Goal: Information Seeking & Learning: Find specific fact

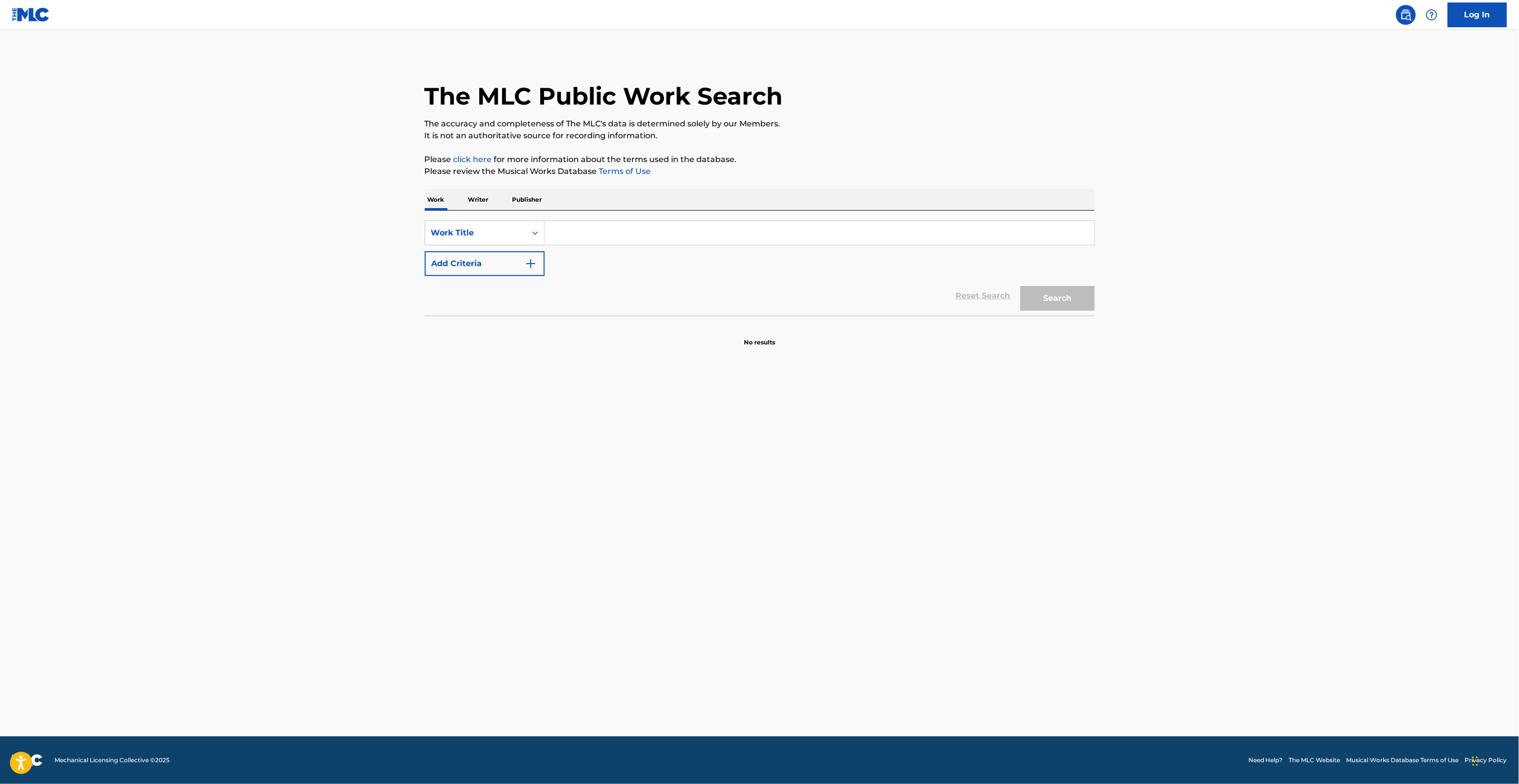
click at [607, 225] on input "Search Form" at bounding box center [819, 233] width 549 height 24
paste input "What It Sounds Like"
type input "What It Sounds Like"
click at [472, 261] on button "Add Criteria" at bounding box center [484, 263] width 120 height 25
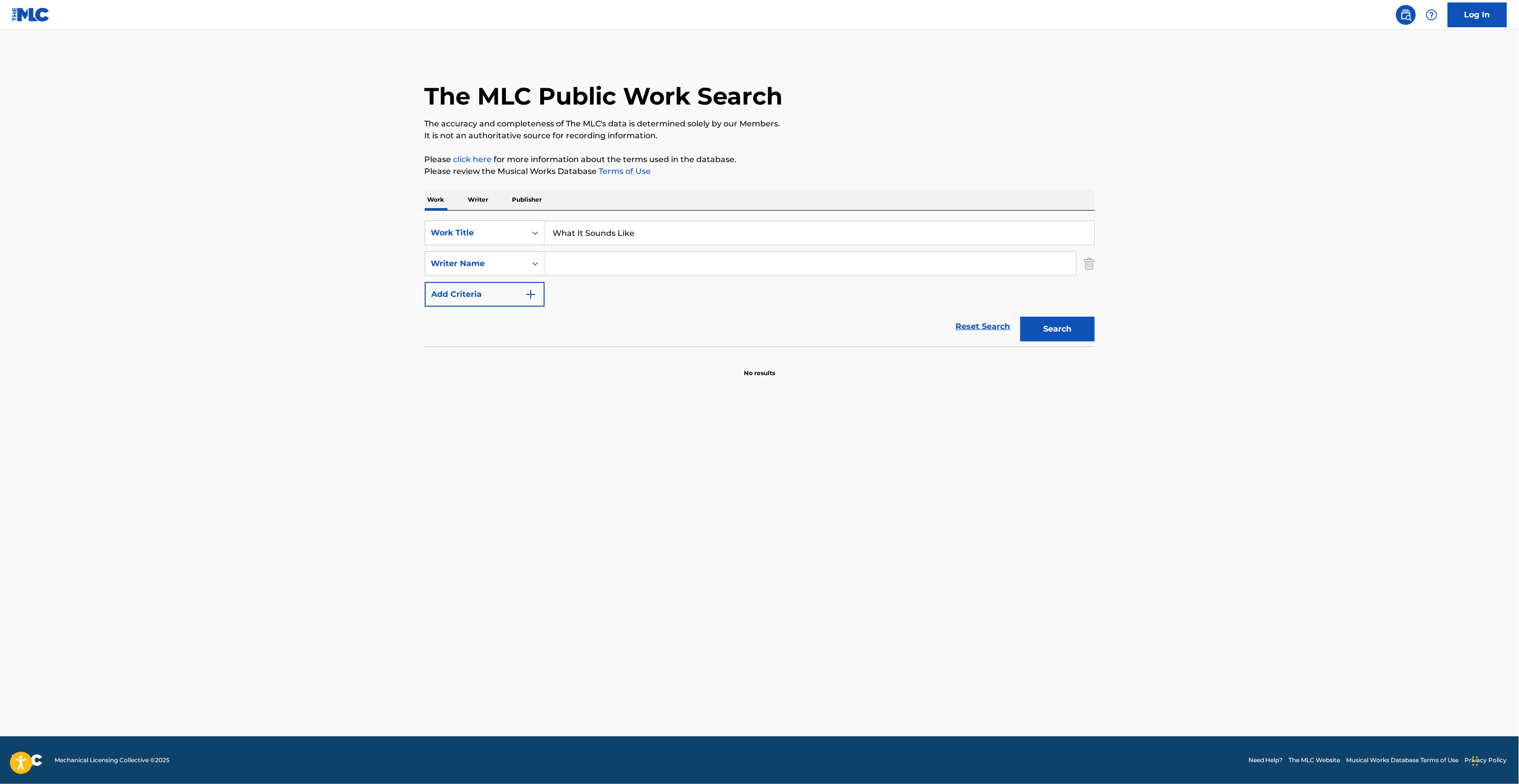
click at [606, 261] on input "Search Form" at bounding box center [810, 264] width 532 height 24
paste input "[PERSON_NAME]"
type input "[PERSON_NAME]"
click at [1085, 323] on button "Search" at bounding box center [1058, 328] width 74 height 25
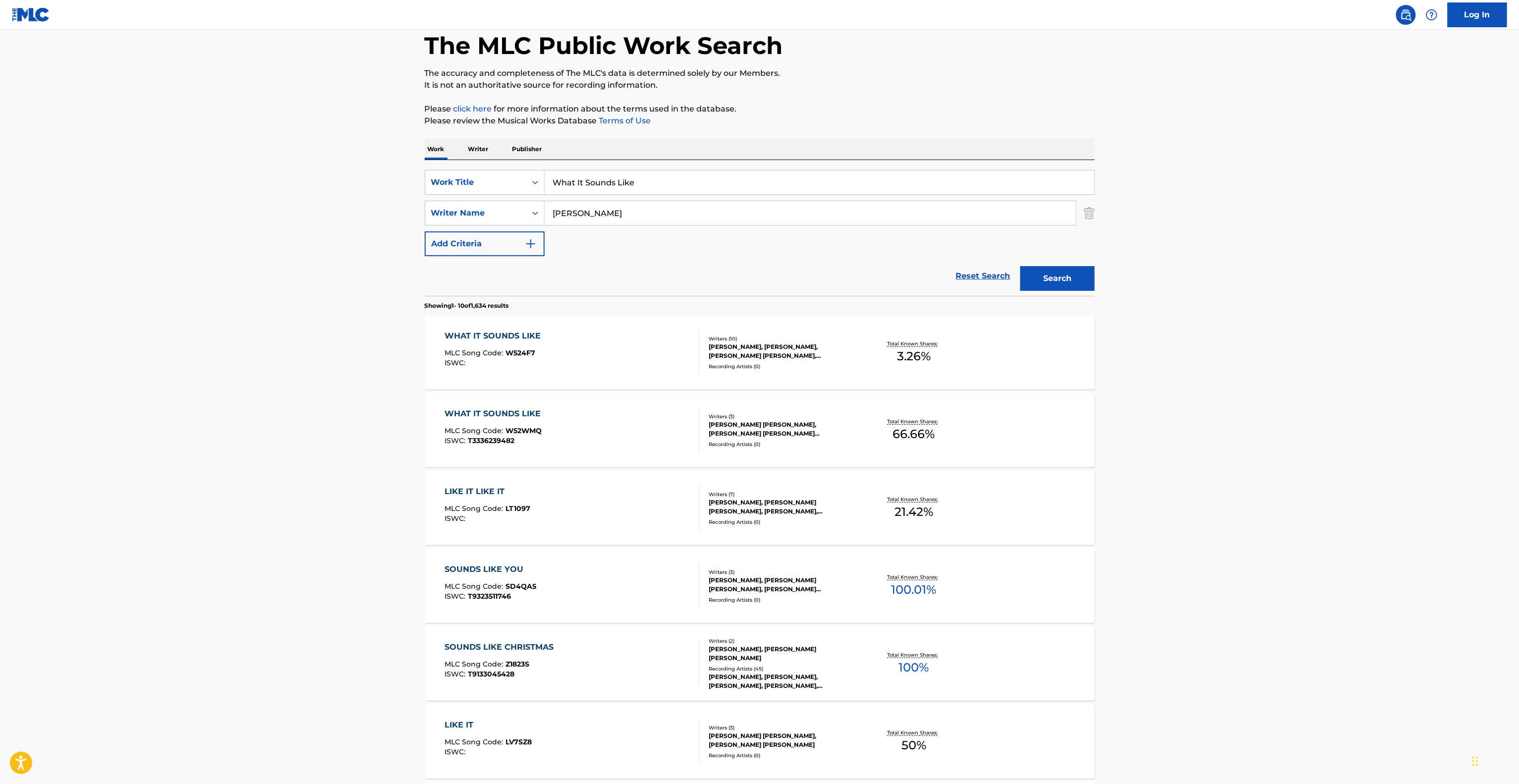
scroll to position [99, 0]
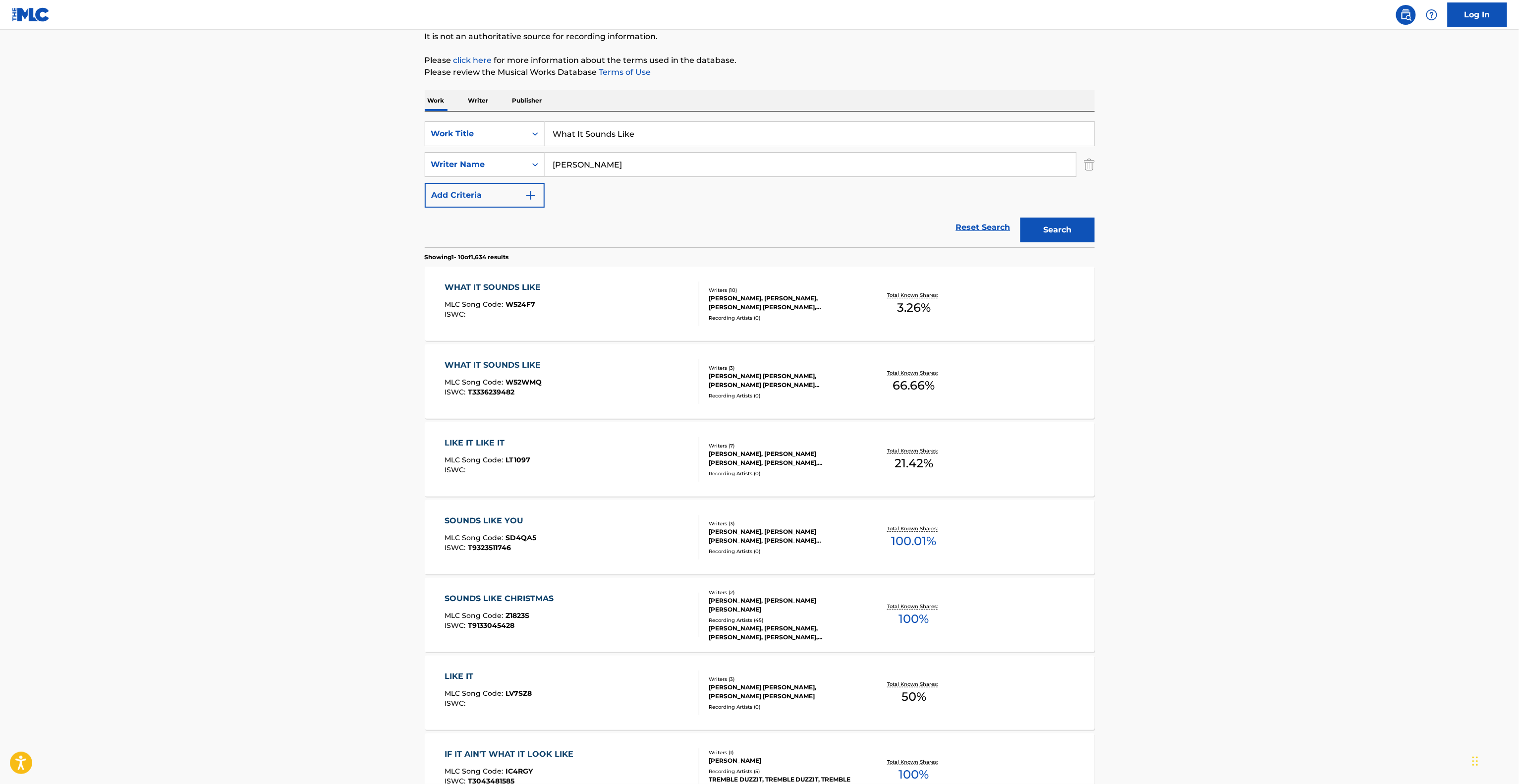
click at [1222, 456] on main "The MLC Public Work Search The accuracy and completeness of The MLC's data is d…" at bounding box center [759, 514] width 1519 height 1166
click at [1226, 447] on main "The MLC Public Work Search The accuracy and completeness of The MLC's data is d…" at bounding box center [759, 514] width 1519 height 1166
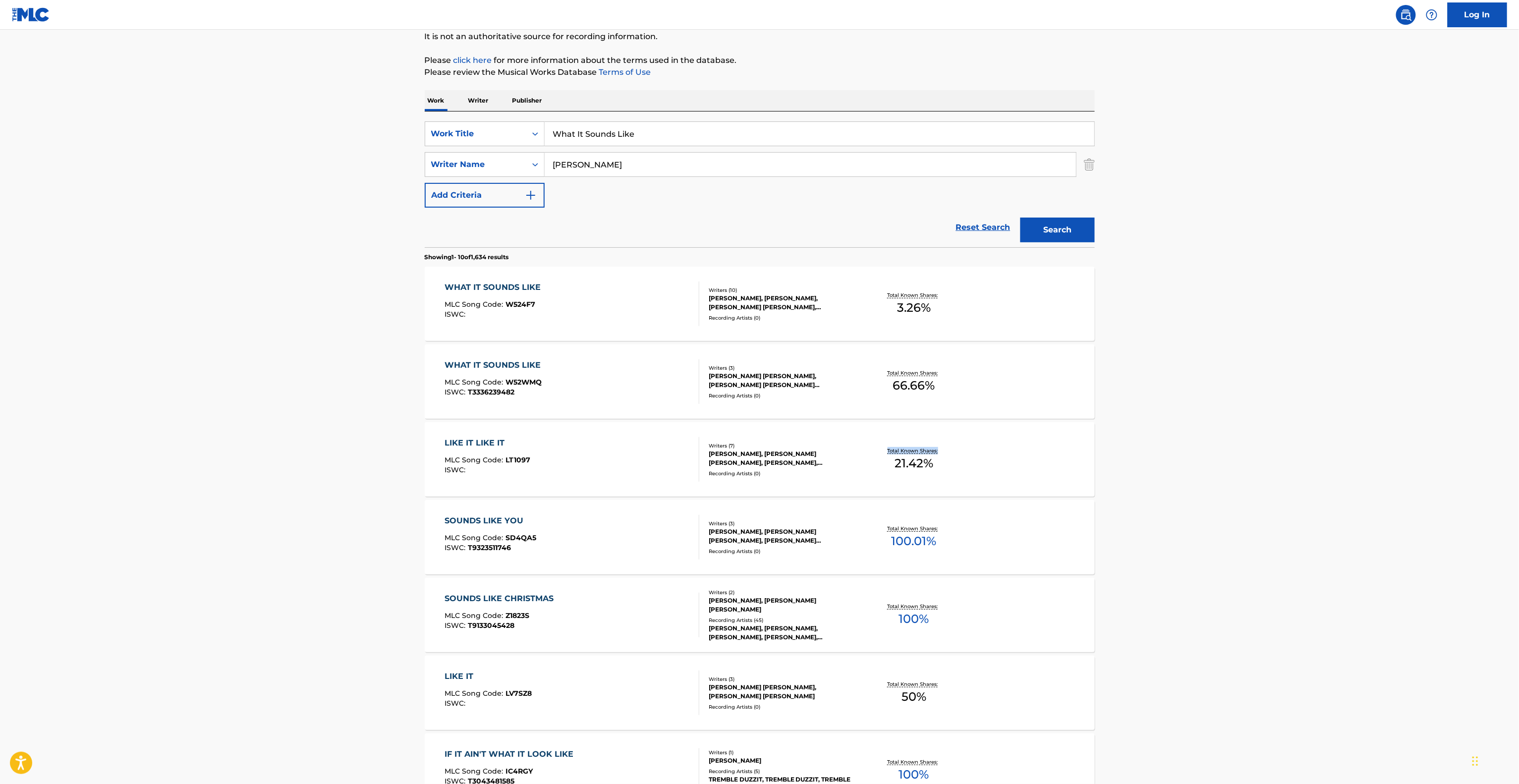
click at [1226, 447] on main "The MLC Public Work Search The accuracy and completeness of The MLC's data is d…" at bounding box center [759, 514] width 1519 height 1166
click at [1225, 450] on main "The MLC Public Work Search The accuracy and completeness of The MLC's data is d…" at bounding box center [759, 514] width 1519 height 1166
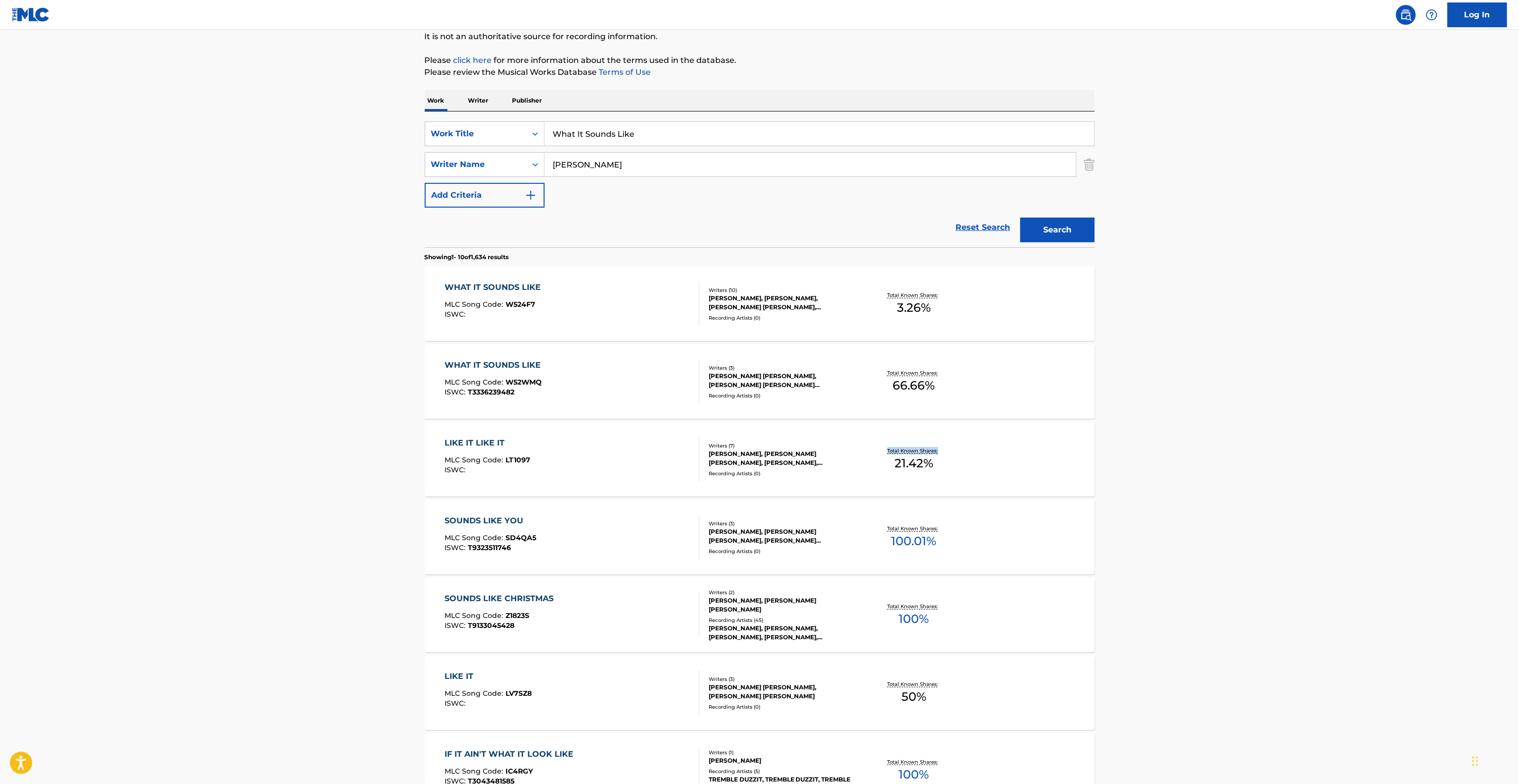
click at [1225, 450] on main "The MLC Public Work Search The accuracy and completeness of The MLC's data is d…" at bounding box center [759, 514] width 1519 height 1166
click at [1225, 451] on main "The MLC Public Work Search The accuracy and completeness of The MLC's data is d…" at bounding box center [759, 514] width 1519 height 1166
drag, startPoint x: 1225, startPoint y: 451, endPoint x: 1219, endPoint y: 456, distance: 7.8
click at [1219, 456] on main "The MLC Public Work Search The accuracy and completeness of The MLC's data is d…" at bounding box center [759, 514] width 1519 height 1166
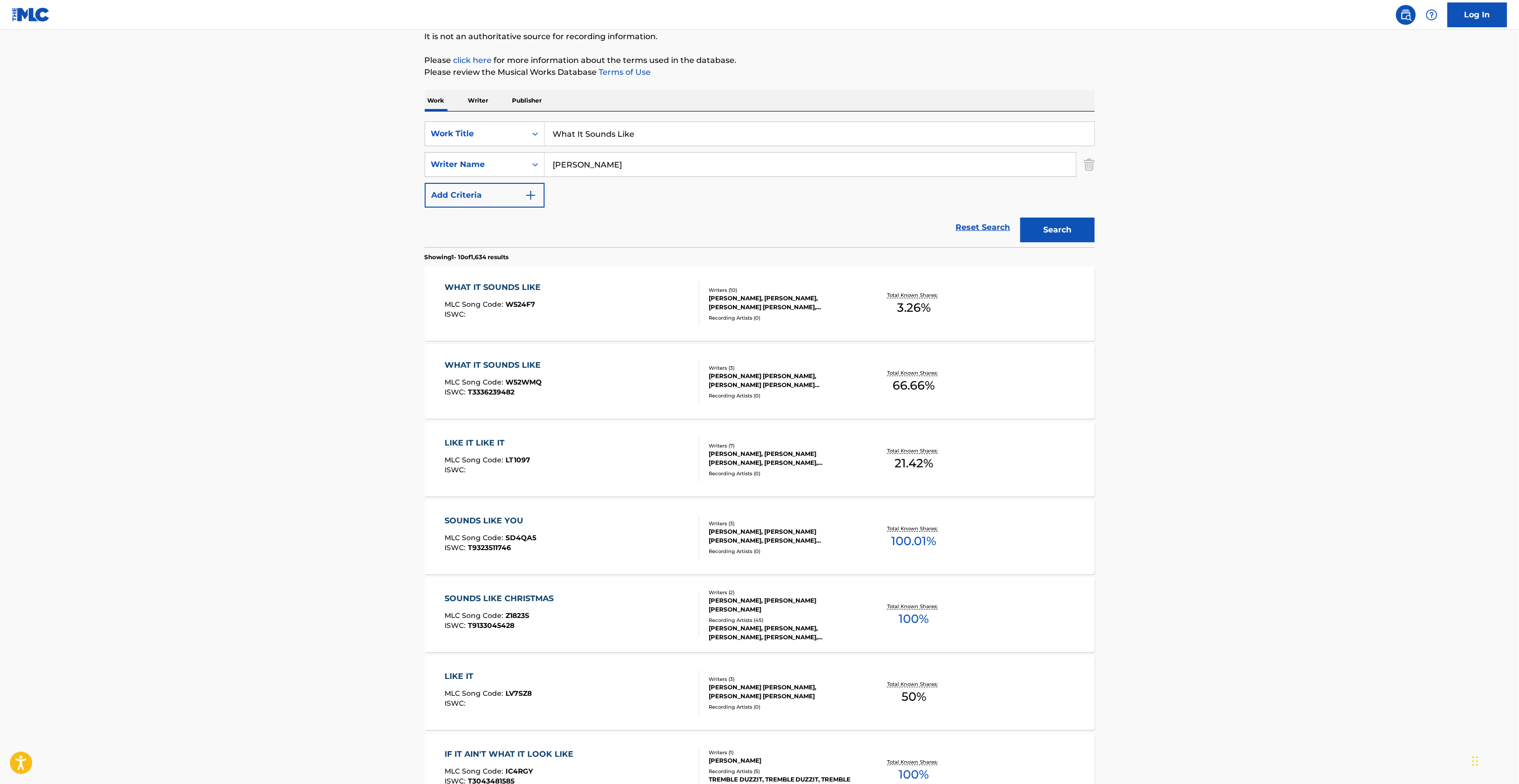
click at [1218, 456] on main "The MLC Public Work Search The accuracy and completeness of The MLC's data is d…" at bounding box center [759, 514] width 1519 height 1166
click at [1216, 457] on main "The MLC Public Work Search The accuracy and completeness of The MLC's data is d…" at bounding box center [759, 514] width 1519 height 1166
click at [1215, 459] on main "The MLC Public Work Search The accuracy and completeness of The MLC's data is d…" at bounding box center [759, 514] width 1519 height 1166
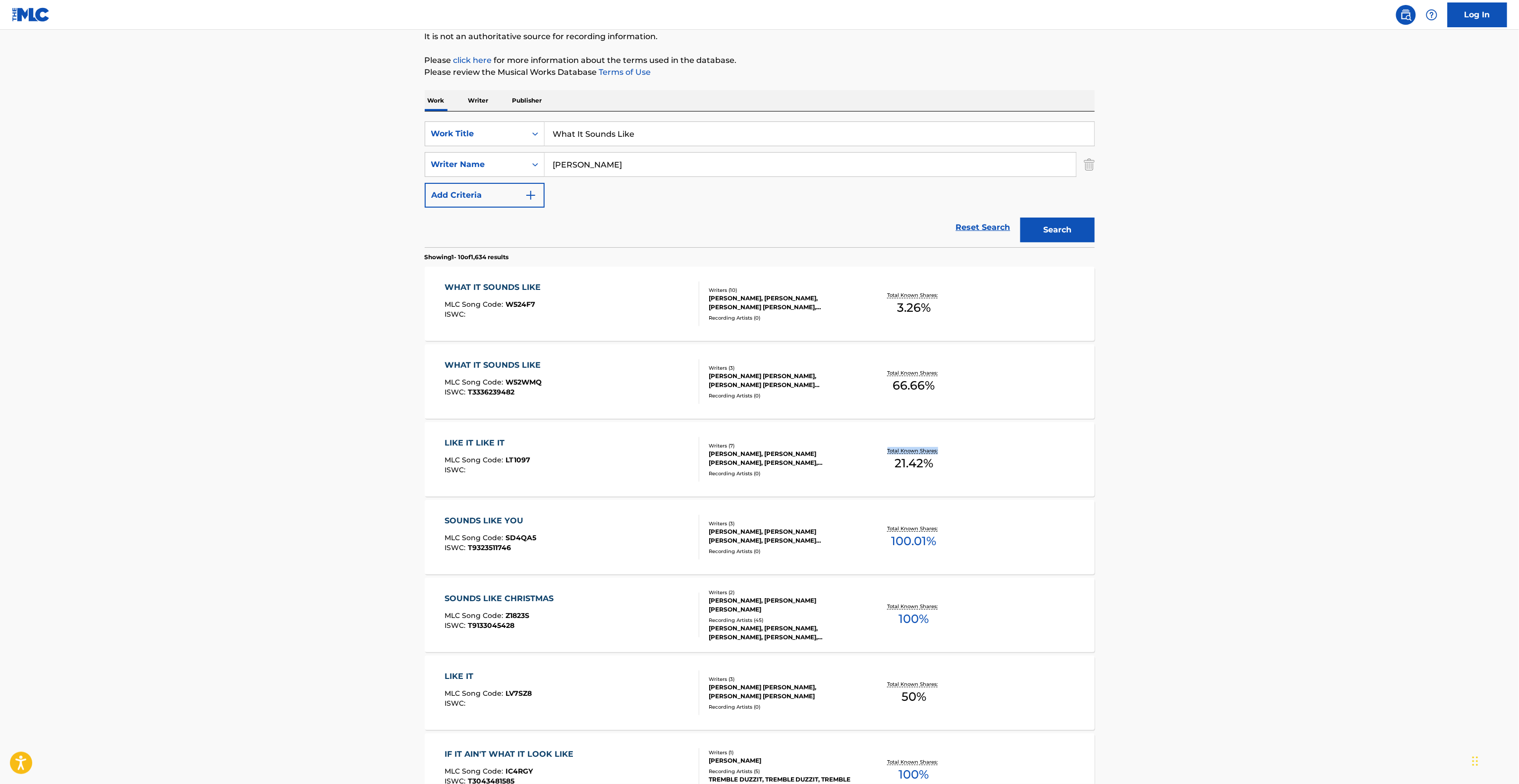
click at [1215, 459] on main "The MLC Public Work Search The accuracy and completeness of The MLC's data is d…" at bounding box center [759, 514] width 1519 height 1166
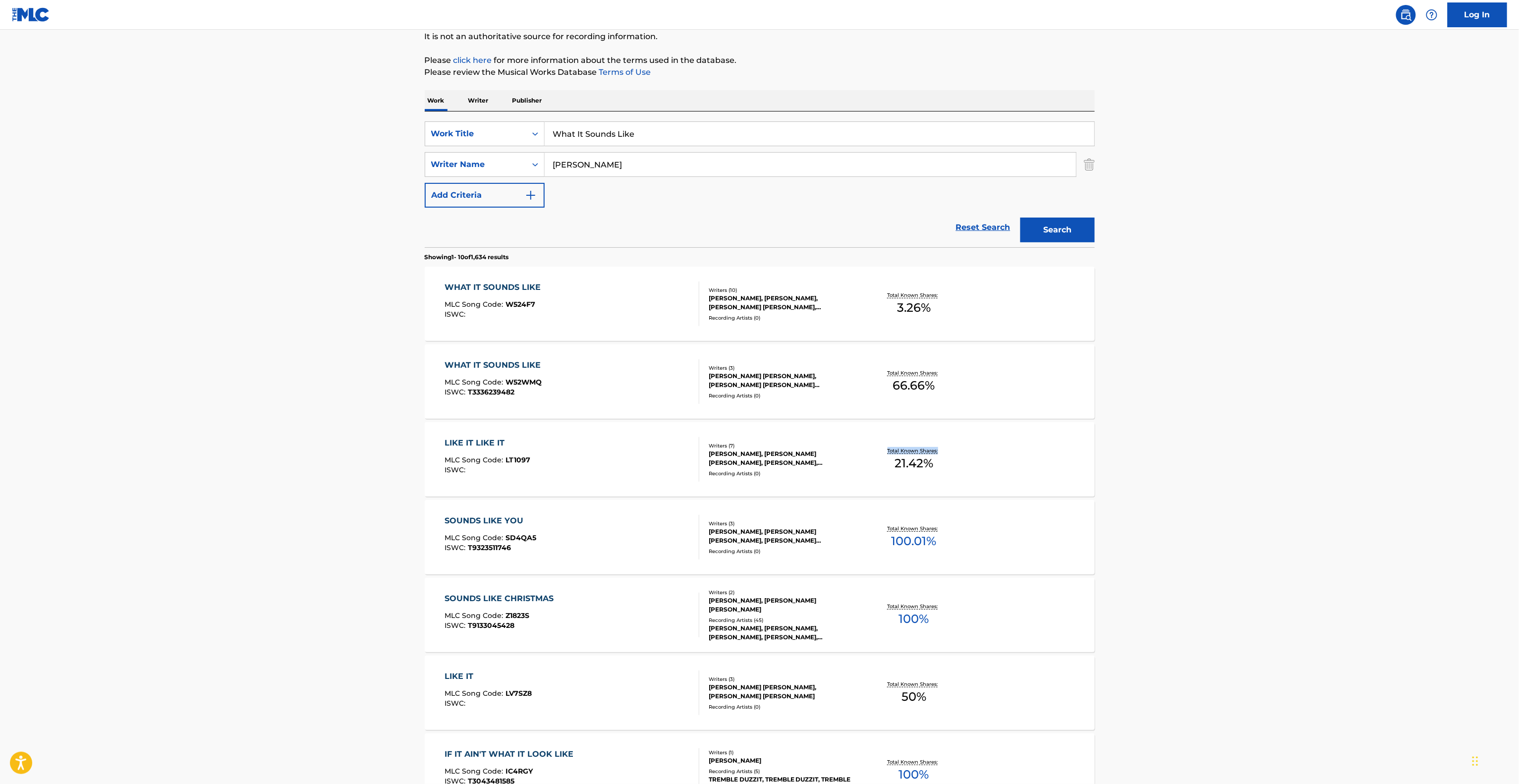
click at [1215, 459] on main "The MLC Public Work Search The accuracy and completeness of The MLC's data is d…" at bounding box center [759, 514] width 1519 height 1166
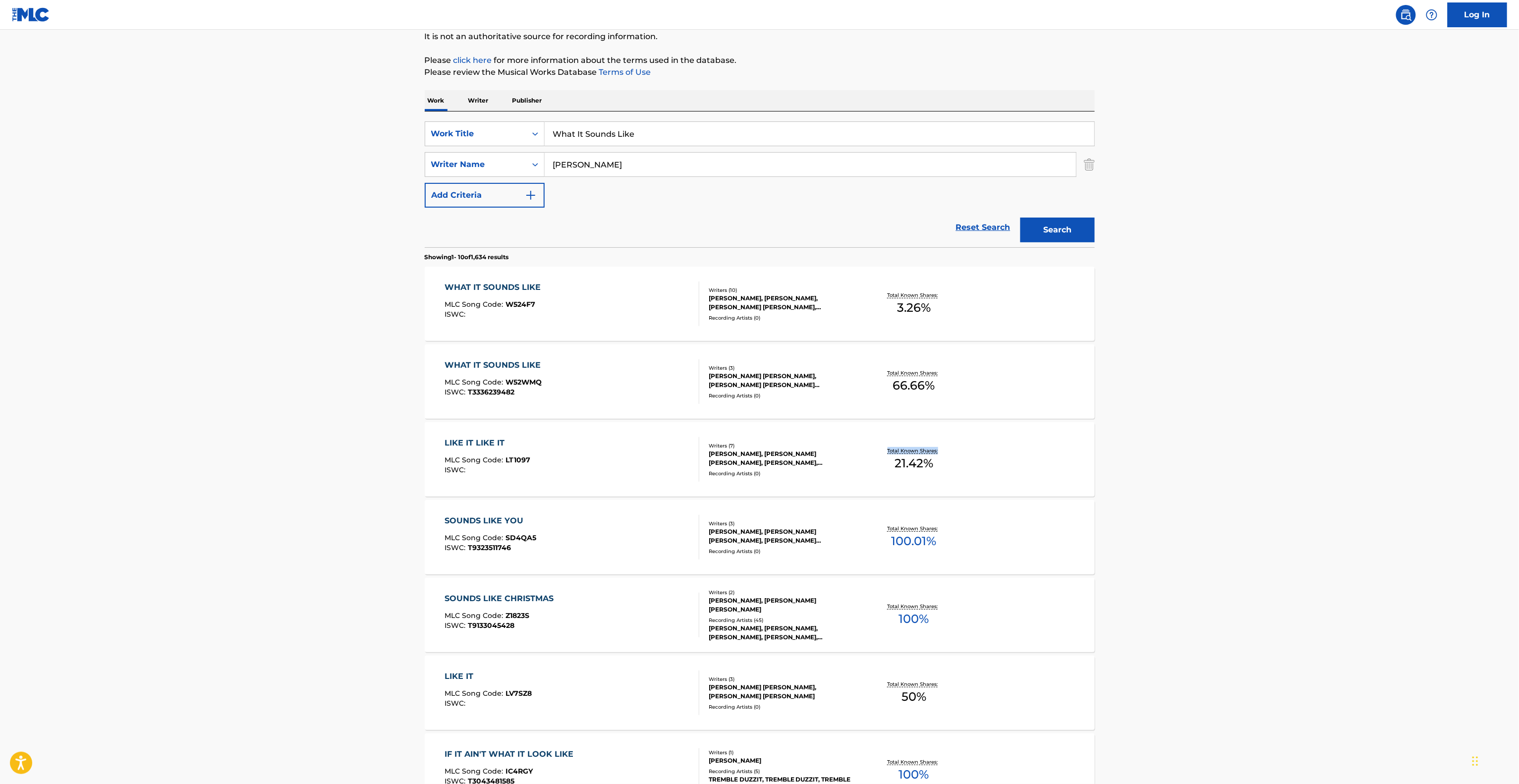
click at [1215, 459] on main "The MLC Public Work Search The accuracy and completeness of The MLC's data is d…" at bounding box center [759, 514] width 1519 height 1166
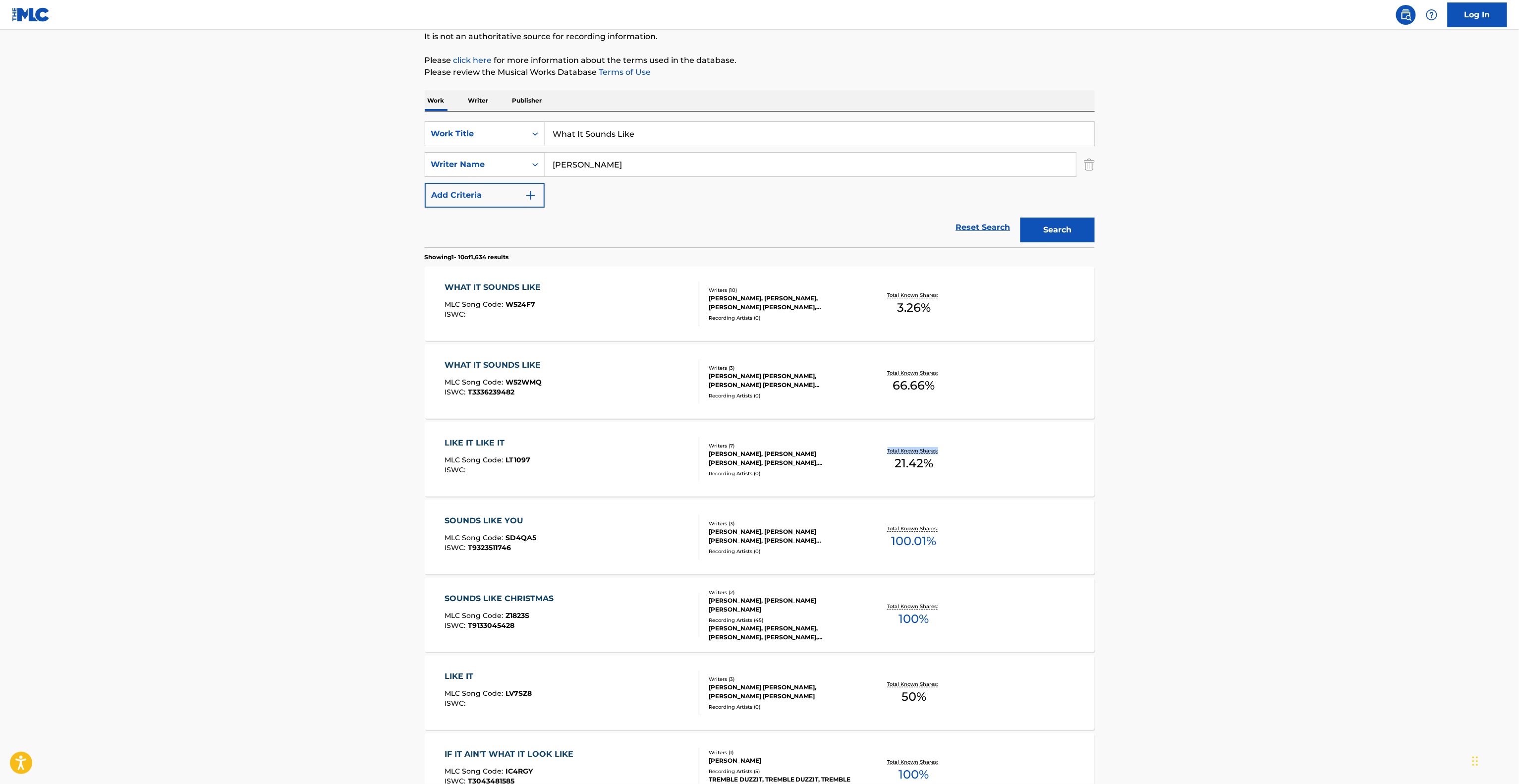
click at [1215, 459] on main "The MLC Public Work Search The accuracy and completeness of The MLC's data is d…" at bounding box center [759, 514] width 1519 height 1166
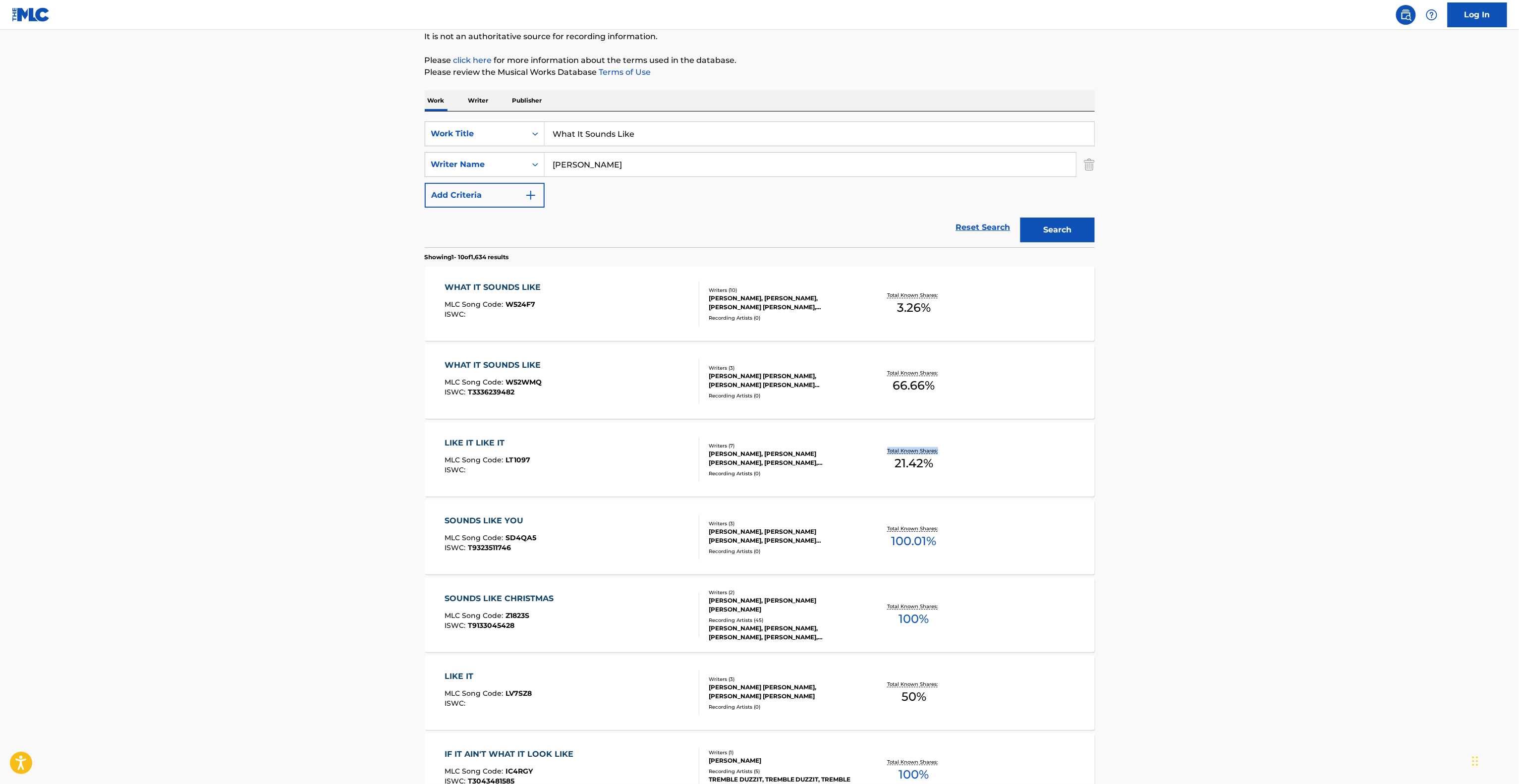
click at [1215, 459] on main "The MLC Public Work Search The accuracy and completeness of The MLC's data is d…" at bounding box center [759, 514] width 1519 height 1166
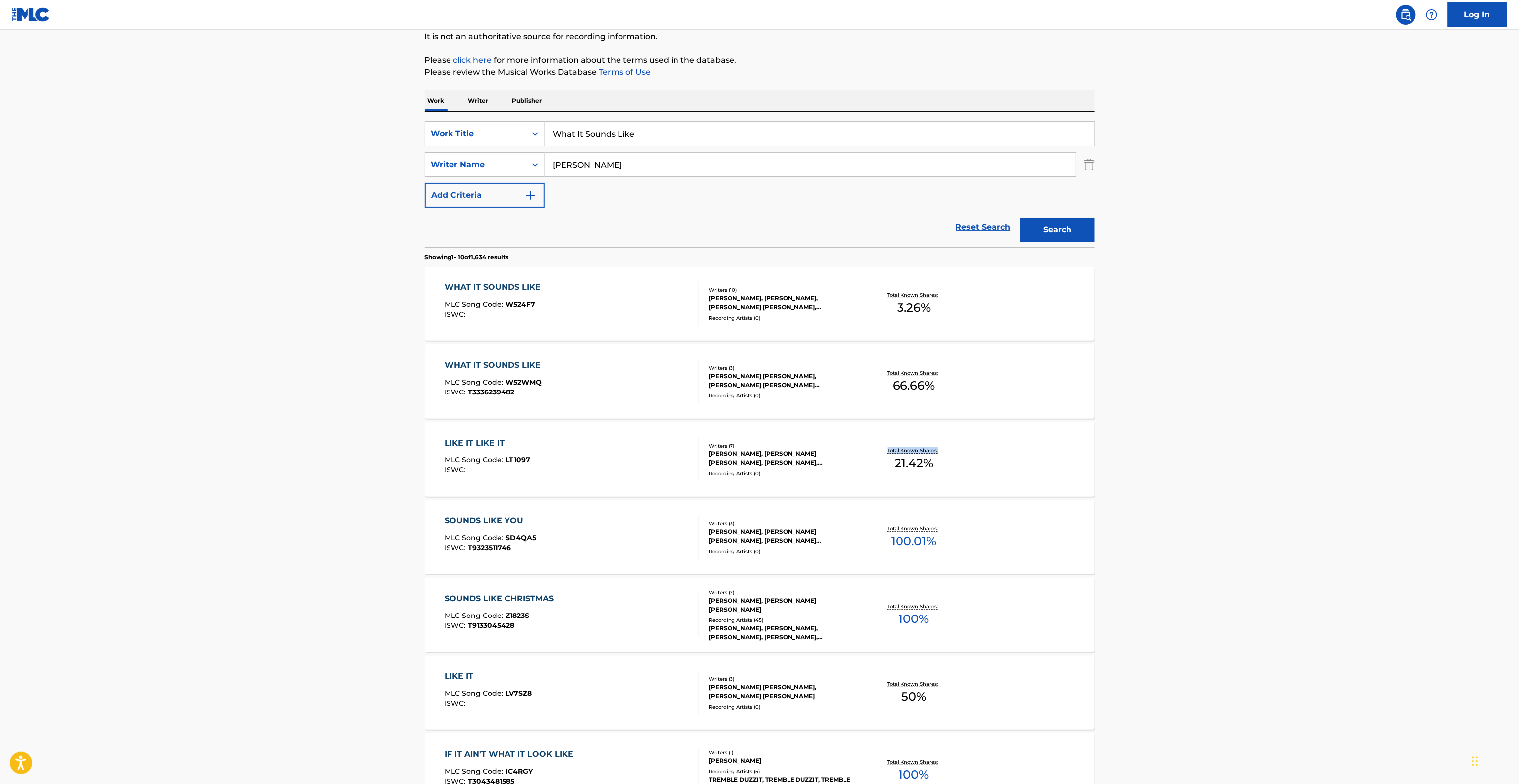
click at [1215, 459] on main "The MLC Public Work Search The accuracy and completeness of The MLC's data is d…" at bounding box center [759, 514] width 1519 height 1166
click at [1215, 459] on main "The MLC Public Work Search The accuracy and completeness of The MLC's data is d…" at bounding box center [759, 514] width 1519 height 1166
click at [1215, 460] on main "The MLC Public Work Search The accuracy and completeness of The MLC's data is d…" at bounding box center [759, 514] width 1519 height 1166
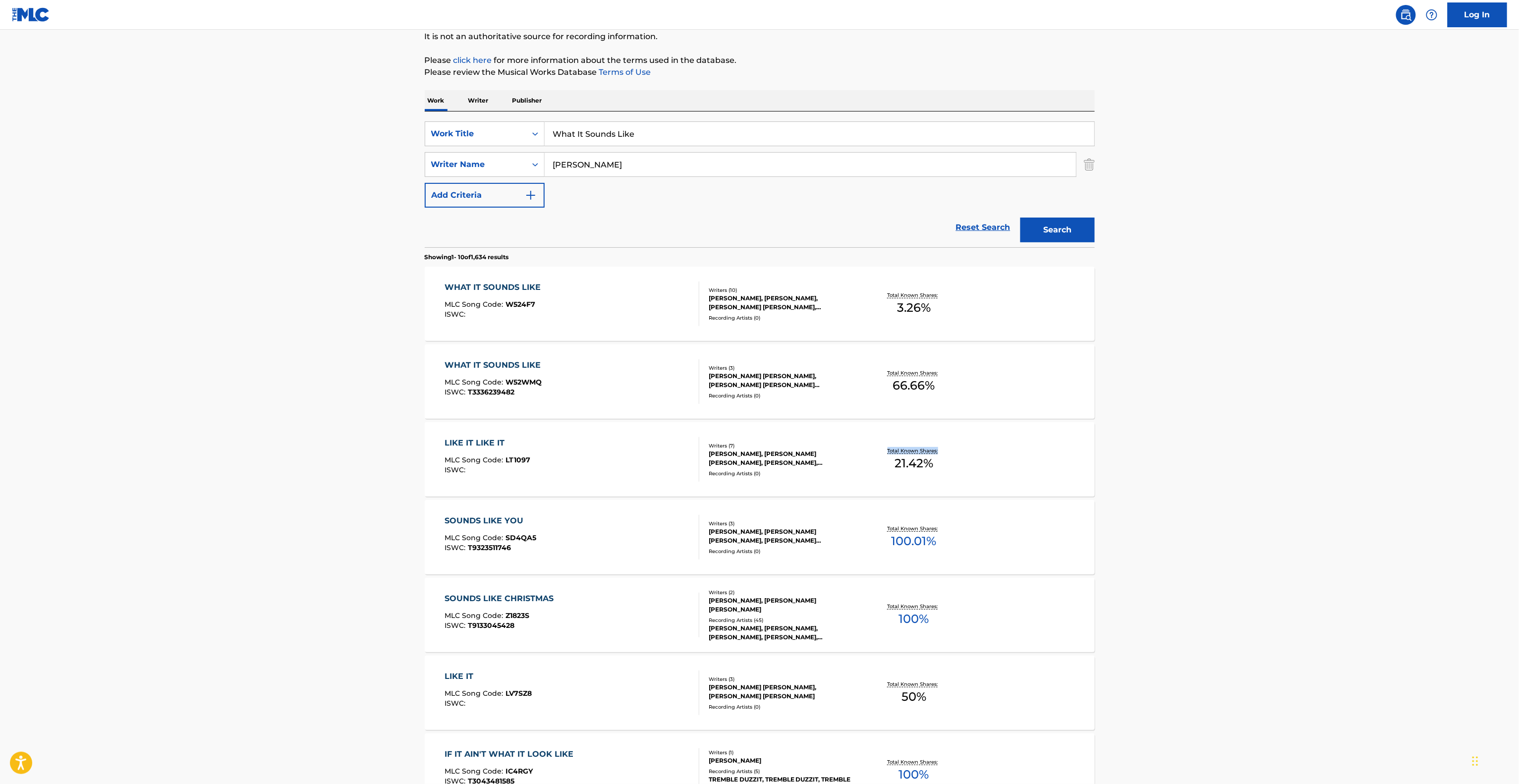
click at [1215, 460] on main "The MLC Public Work Search The accuracy and completeness of The MLC's data is d…" at bounding box center [759, 514] width 1519 height 1166
click at [1214, 460] on main "The MLC Public Work Search The accuracy and completeness of The MLC's data is d…" at bounding box center [759, 514] width 1519 height 1166
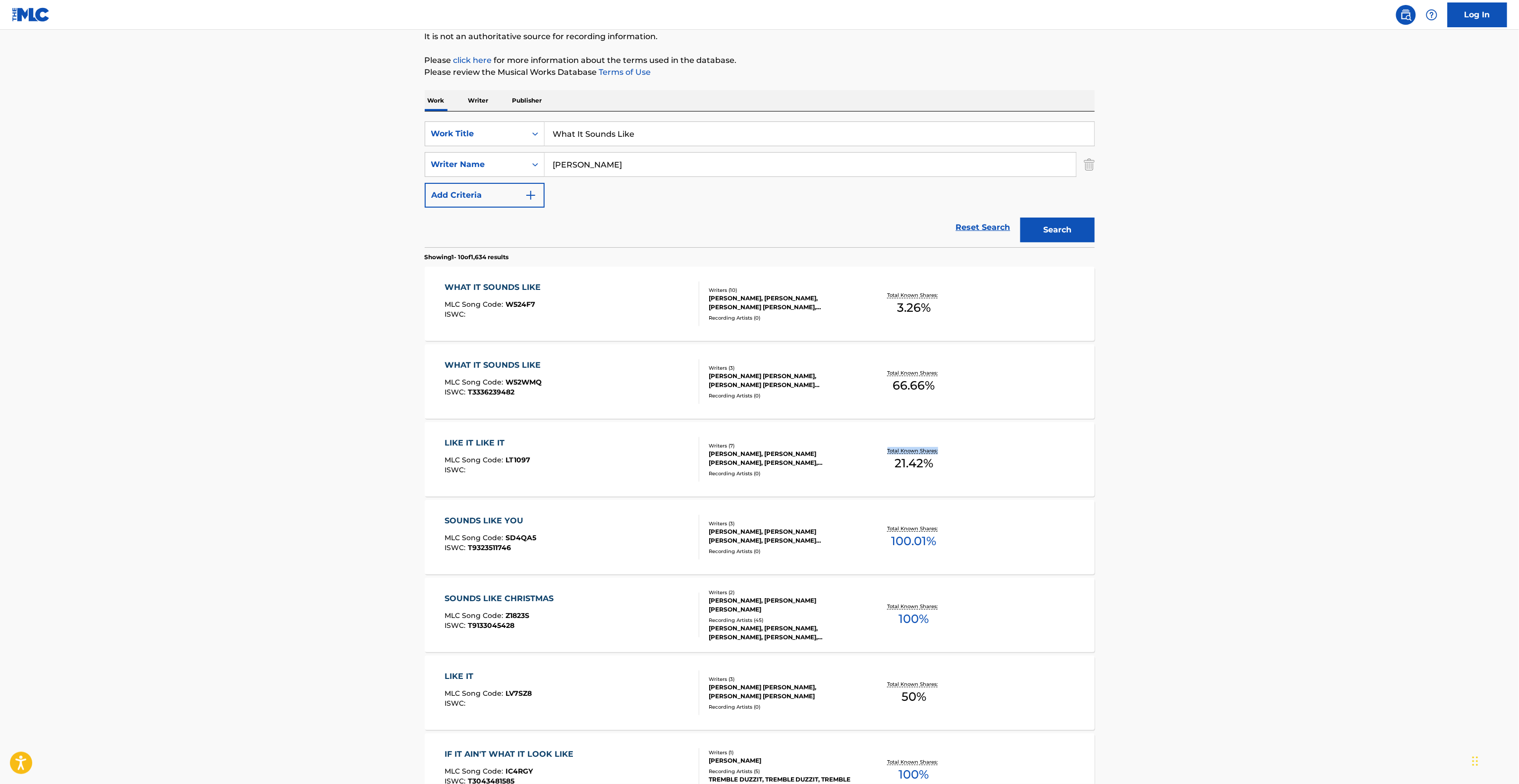
click at [1214, 461] on main "The MLC Public Work Search The accuracy and completeness of The MLC's data is d…" at bounding box center [759, 514] width 1519 height 1166
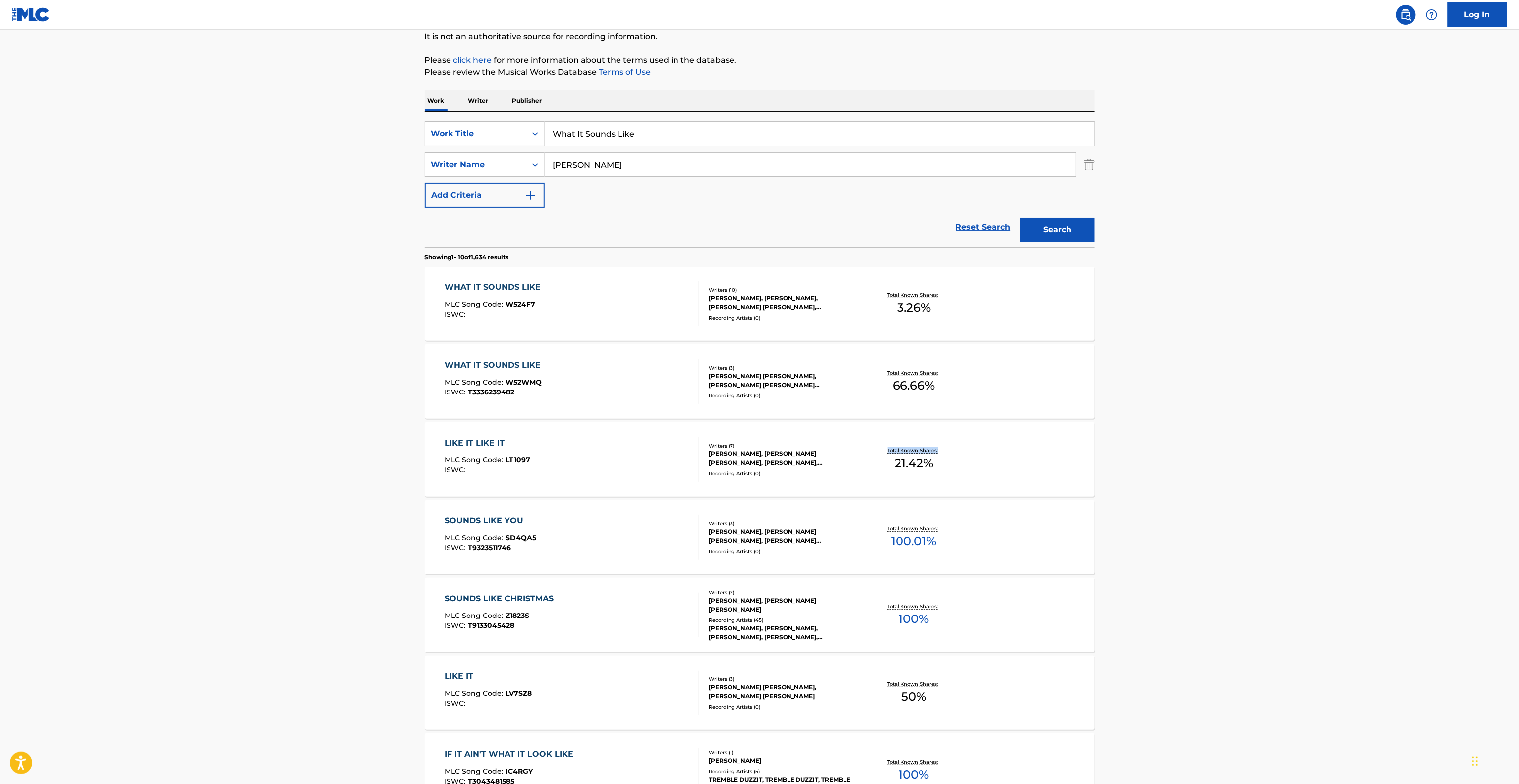
click at [1214, 461] on main "The MLC Public Work Search The accuracy and completeness of The MLC's data is d…" at bounding box center [759, 514] width 1519 height 1166
click at [1213, 461] on main "The MLC Public Work Search The accuracy and completeness of The MLC's data is d…" at bounding box center [759, 514] width 1519 height 1166
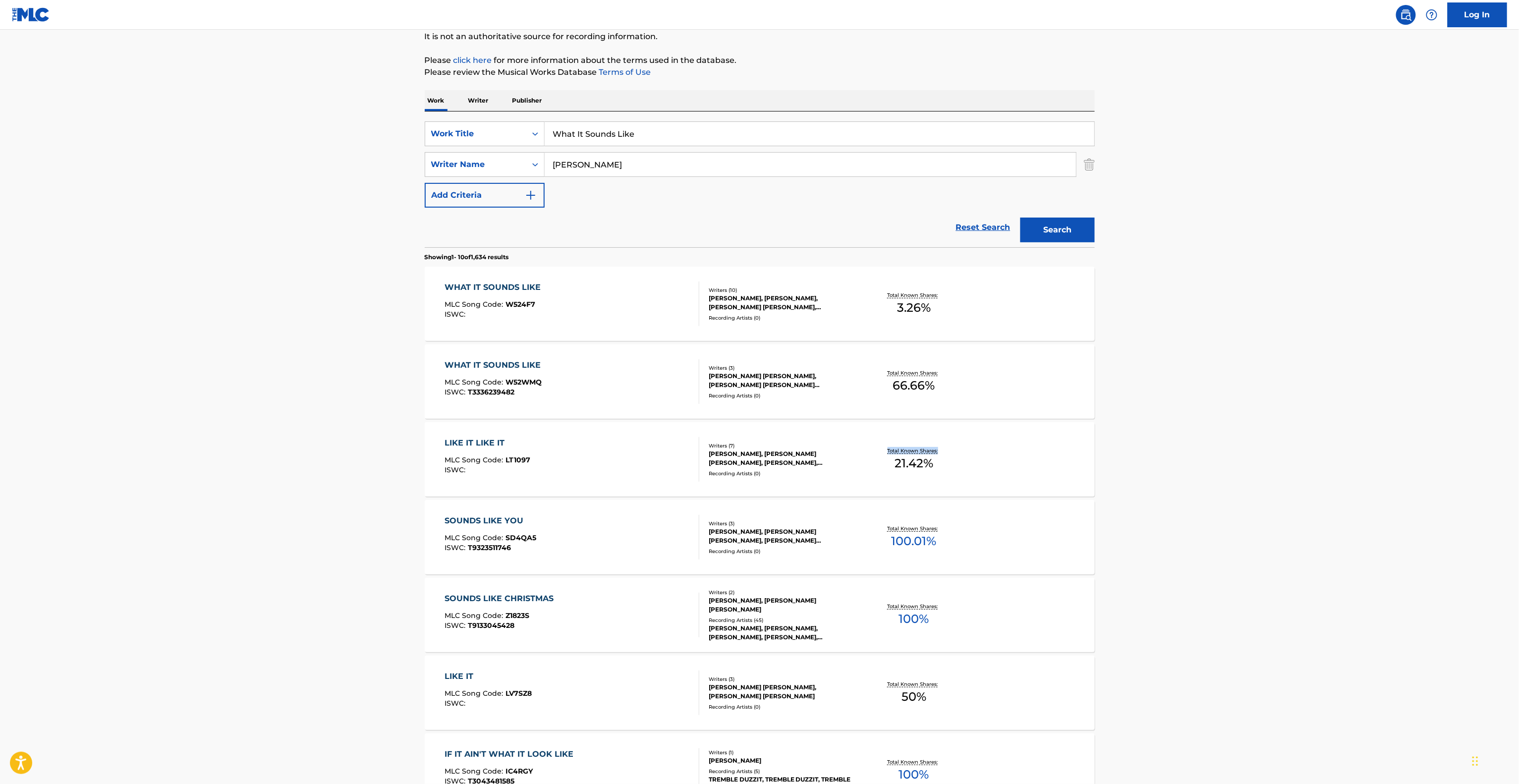
click at [1213, 461] on main "The MLC Public Work Search The accuracy and completeness of The MLC's data is d…" at bounding box center [759, 514] width 1519 height 1166
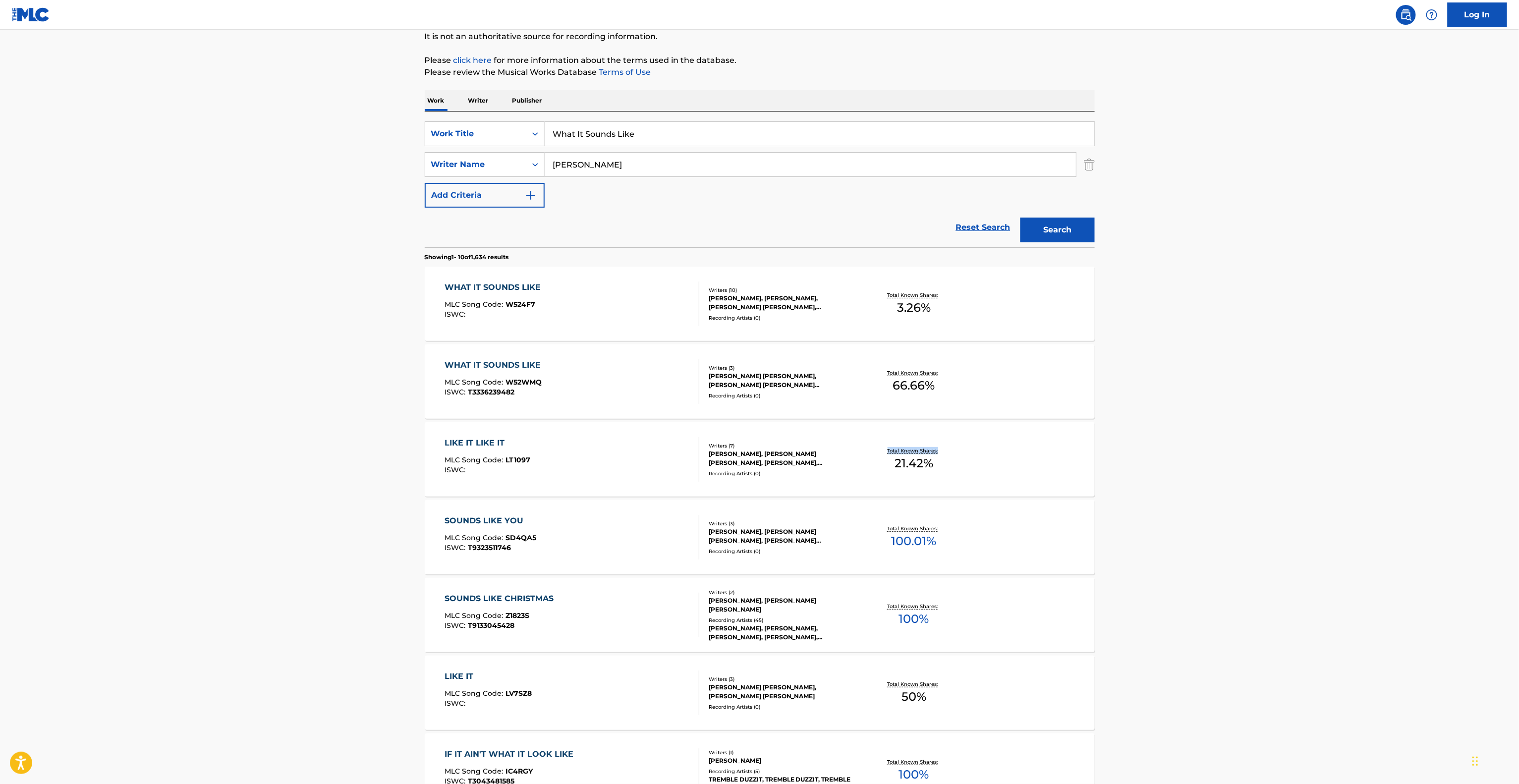
click at [1213, 463] on main "The MLC Public Work Search The accuracy and completeness of The MLC's data is d…" at bounding box center [759, 514] width 1519 height 1166
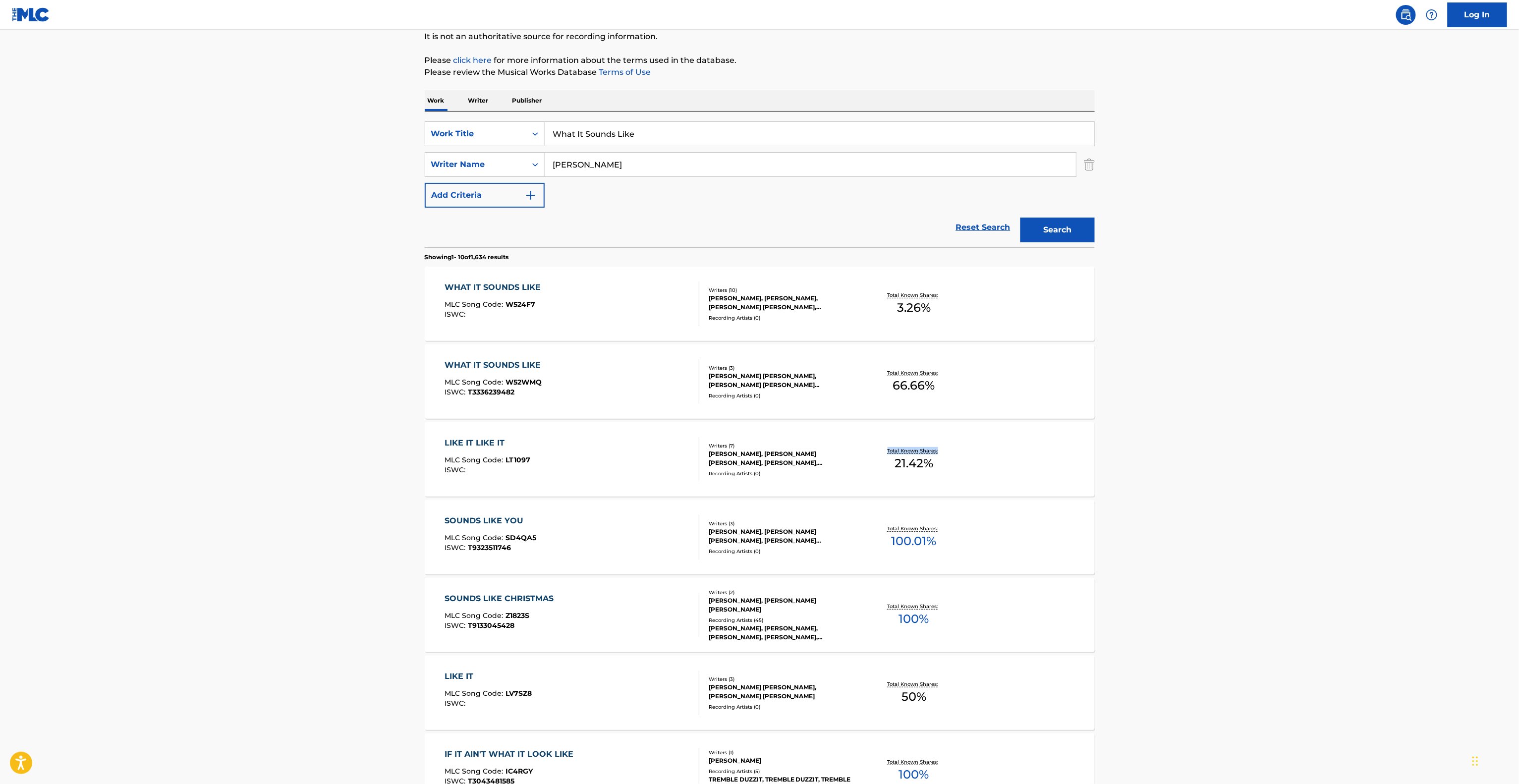
click at [1213, 463] on main "The MLC Public Work Search The accuracy and completeness of The MLC's data is d…" at bounding box center [759, 514] width 1519 height 1166
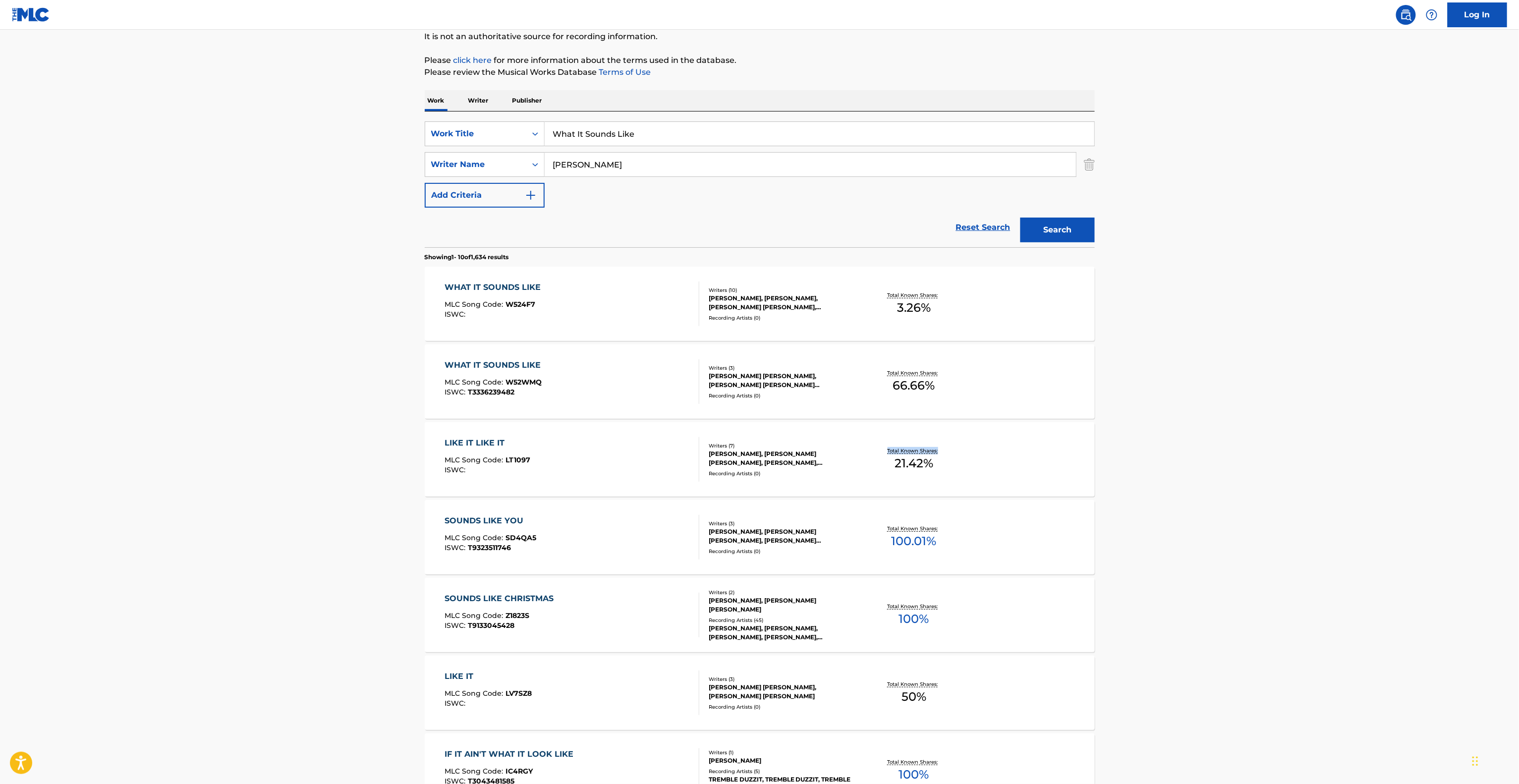
click at [1213, 463] on main "The MLC Public Work Search The accuracy and completeness of The MLC's data is d…" at bounding box center [759, 514] width 1519 height 1166
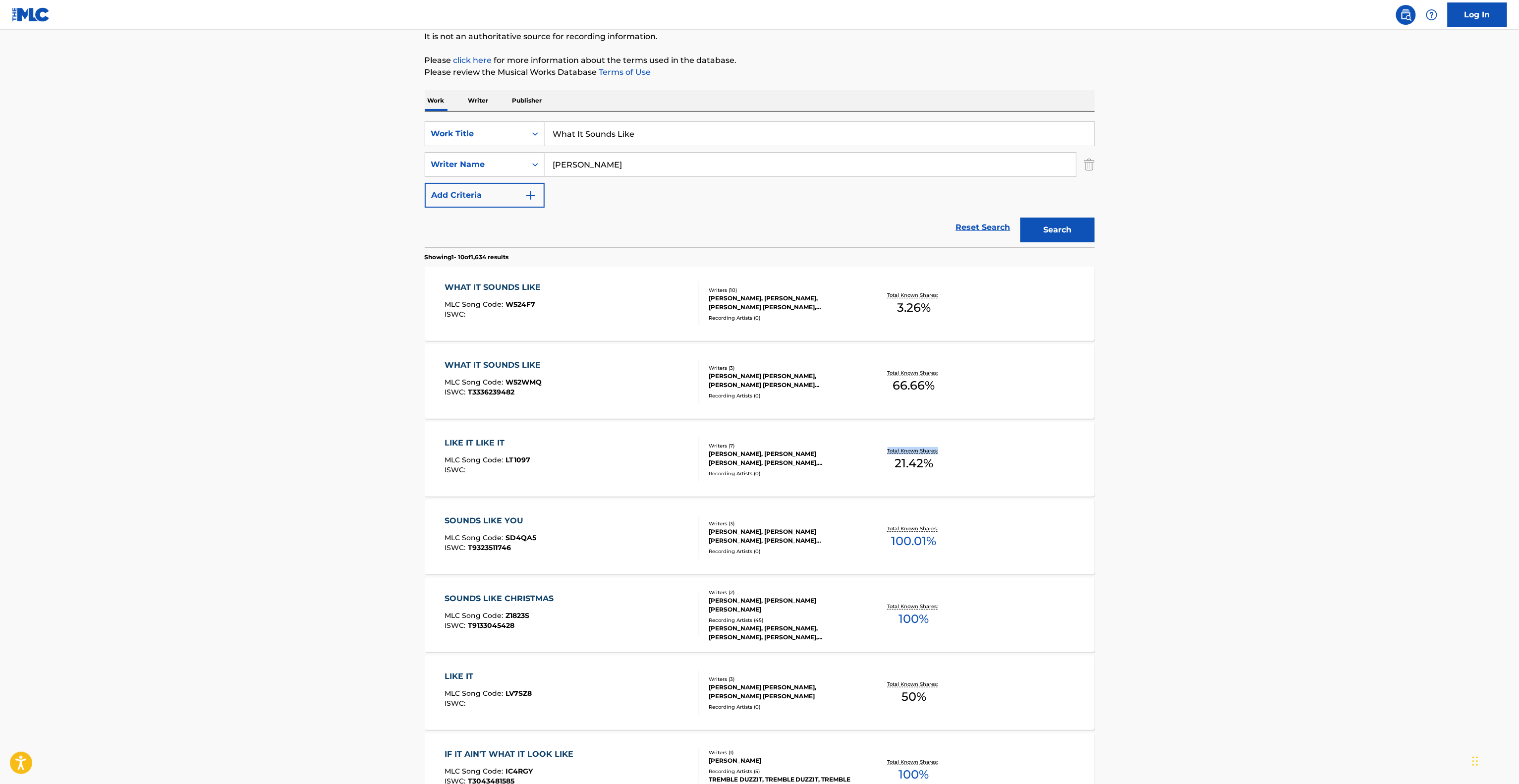
click at [1213, 463] on main "The MLC Public Work Search The accuracy and completeness of The MLC's data is d…" at bounding box center [759, 514] width 1519 height 1166
click at [1213, 458] on main "The MLC Public Work Search The accuracy and completeness of The MLC's data is d…" at bounding box center [759, 514] width 1519 height 1166
click at [1213, 459] on main "The MLC Public Work Search The accuracy and completeness of The MLC's data is d…" at bounding box center [759, 514] width 1519 height 1166
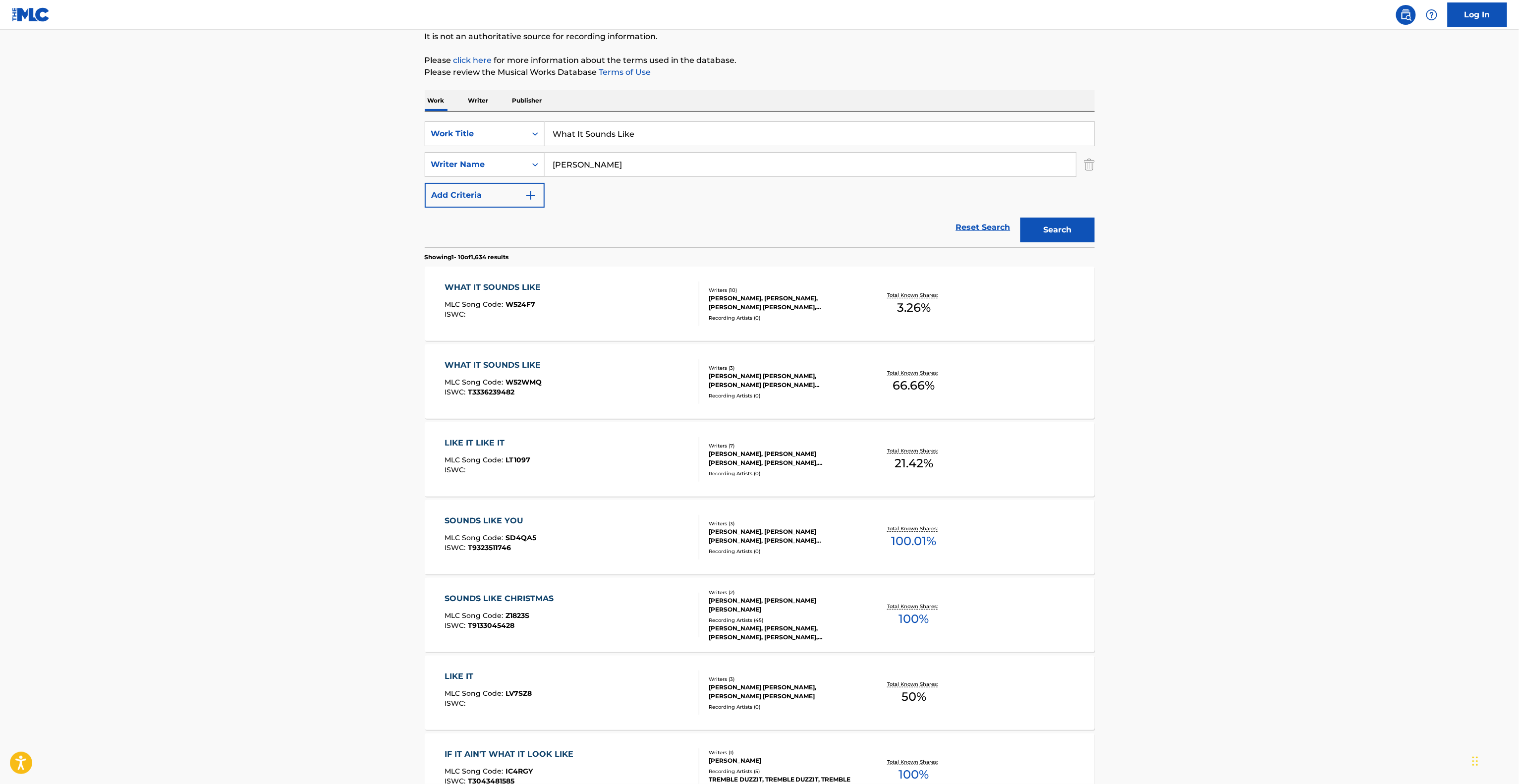
click at [1213, 459] on main "The MLC Public Work Search The accuracy and completeness of The MLC's data is d…" at bounding box center [759, 514] width 1519 height 1166
click at [1211, 459] on main "The MLC Public Work Search The accuracy and completeness of The MLC's data is d…" at bounding box center [759, 514] width 1519 height 1166
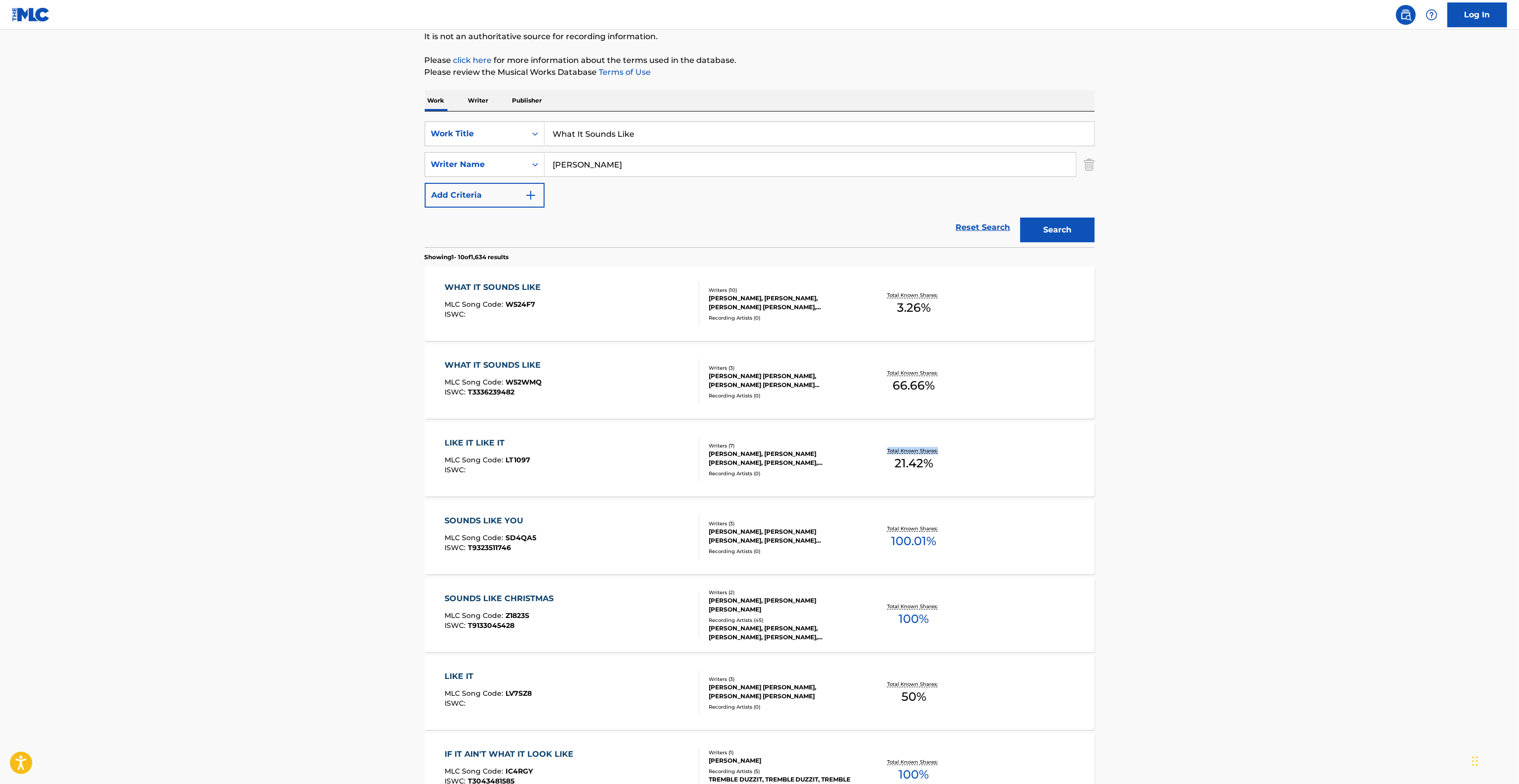
click at [1211, 459] on main "The MLC Public Work Search The accuracy and completeness of The MLC's data is d…" at bounding box center [759, 514] width 1519 height 1166
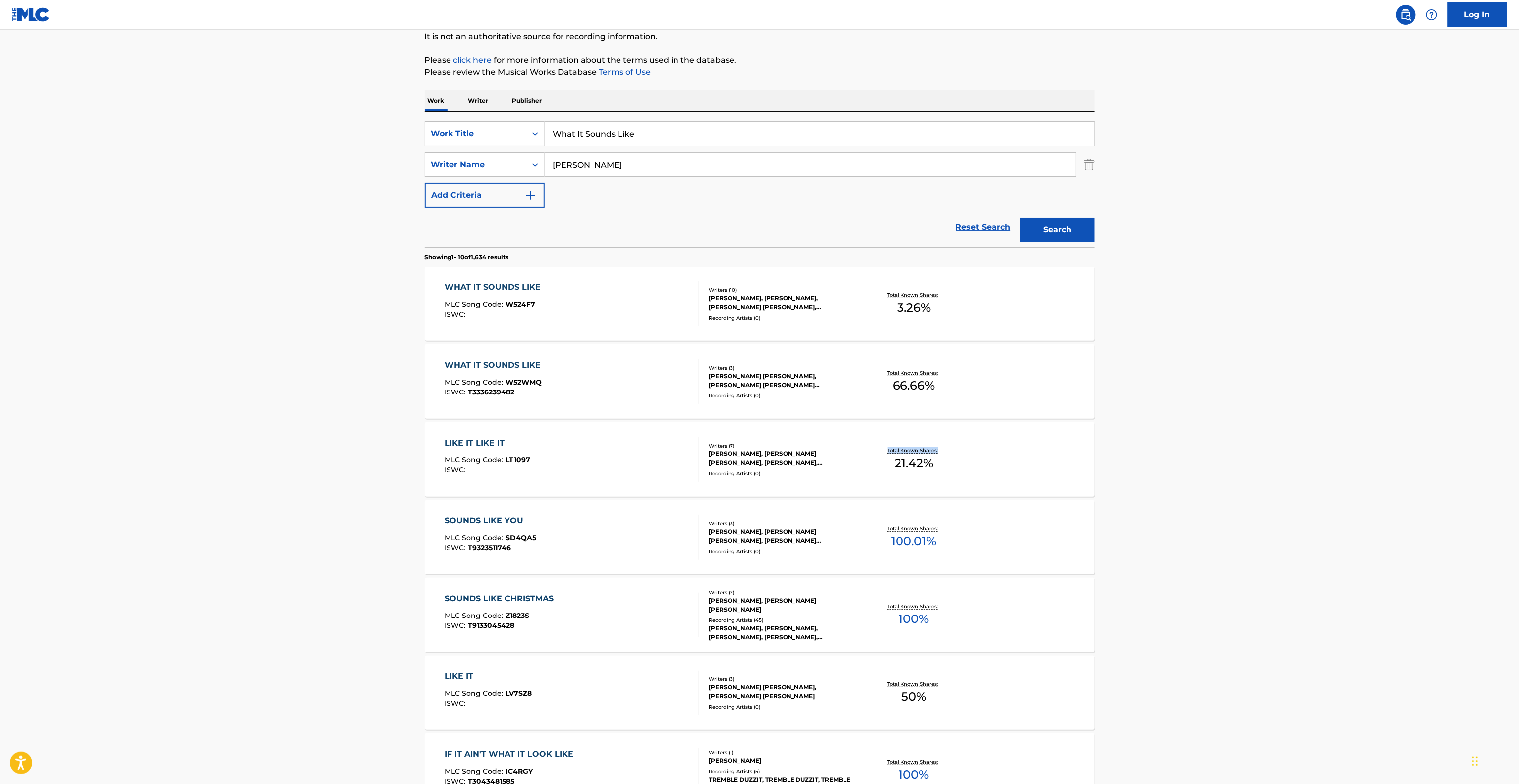
click at [1211, 459] on main "The MLC Public Work Search The accuracy and completeness of The MLC's data is d…" at bounding box center [759, 514] width 1519 height 1166
click at [1223, 447] on main "The MLC Public Work Search The accuracy and completeness of The MLC's data is d…" at bounding box center [759, 514] width 1519 height 1166
click at [1225, 456] on main "The MLC Public Work Search The accuracy and completeness of The MLC's data is d…" at bounding box center [759, 514] width 1519 height 1166
click at [1229, 456] on main "The MLC Public Work Search The accuracy and completeness of The MLC's data is d…" at bounding box center [759, 514] width 1519 height 1166
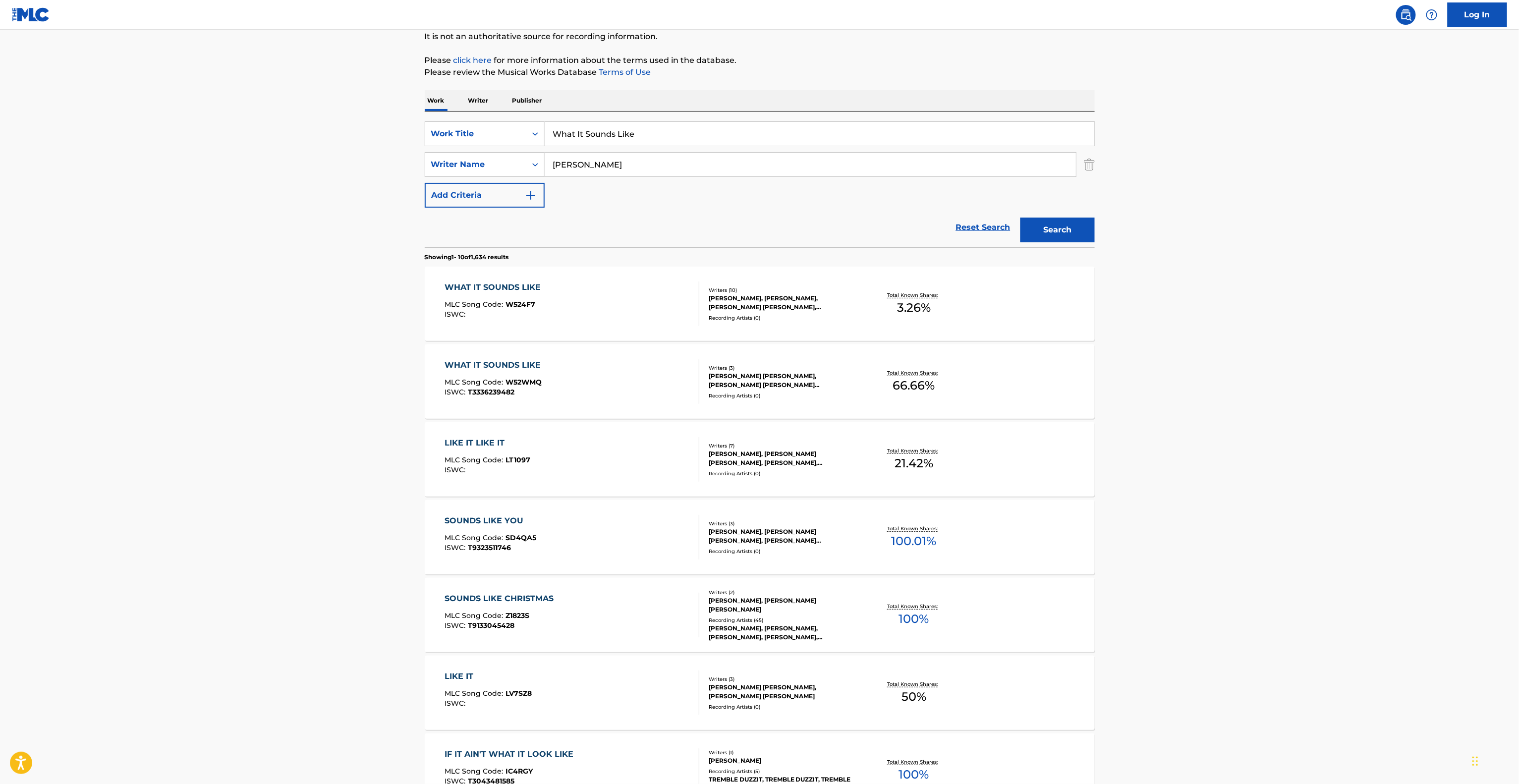
click at [1229, 456] on main "The MLC Public Work Search The accuracy and completeness of The MLC's data is d…" at bounding box center [759, 514] width 1519 height 1166
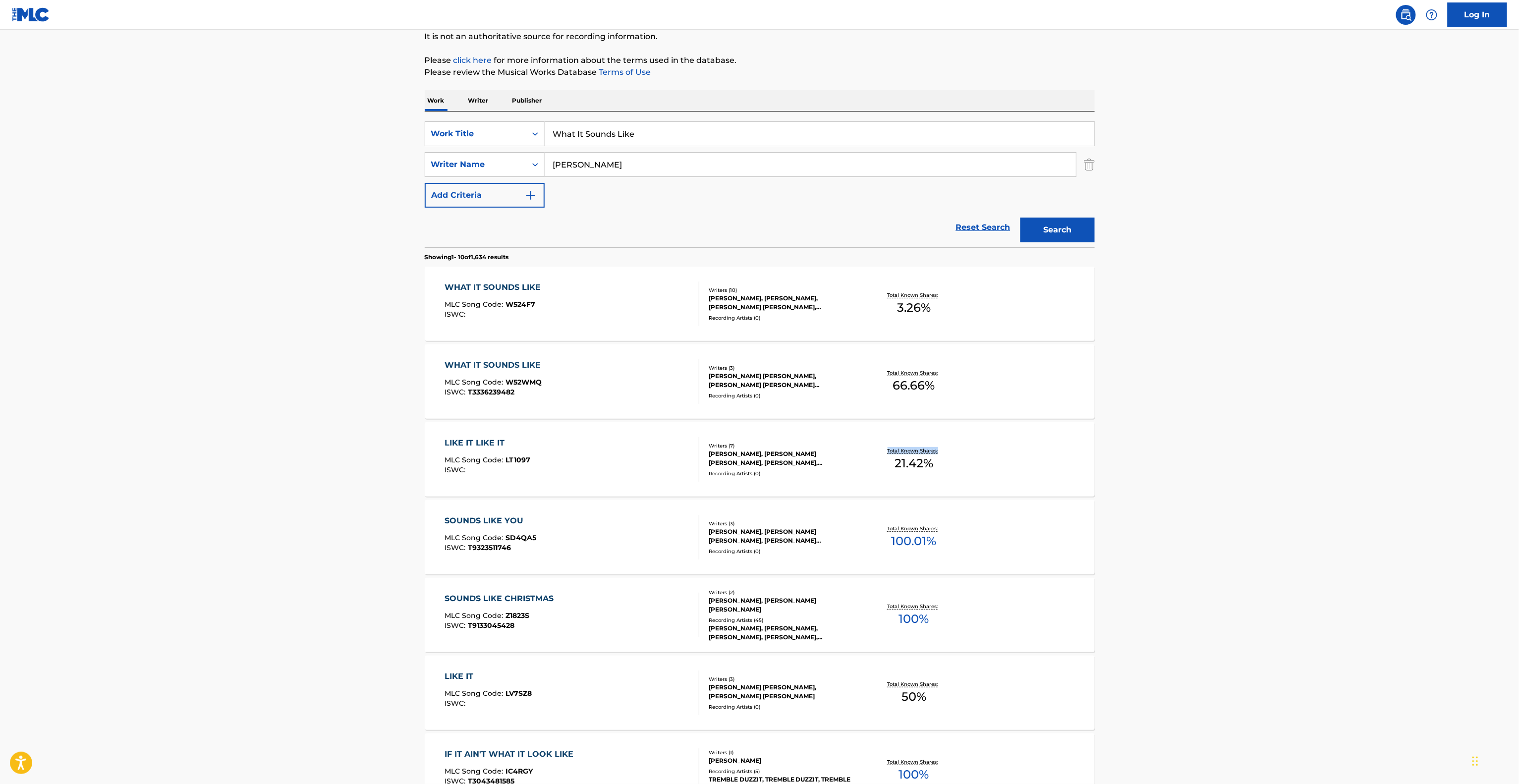
click at [1229, 456] on main "The MLC Public Work Search The accuracy and completeness of The MLC's data is d…" at bounding box center [759, 514] width 1519 height 1166
click at [1229, 456] on main "The MLC Public Work Search The accuracy and completeness of The MLC's data is d…" at bounding box center [759, 514] width 1519 height 1166
click at [1229, 457] on main "The MLC Public Work Search The accuracy and completeness of The MLC's data is d…" at bounding box center [759, 514] width 1519 height 1166
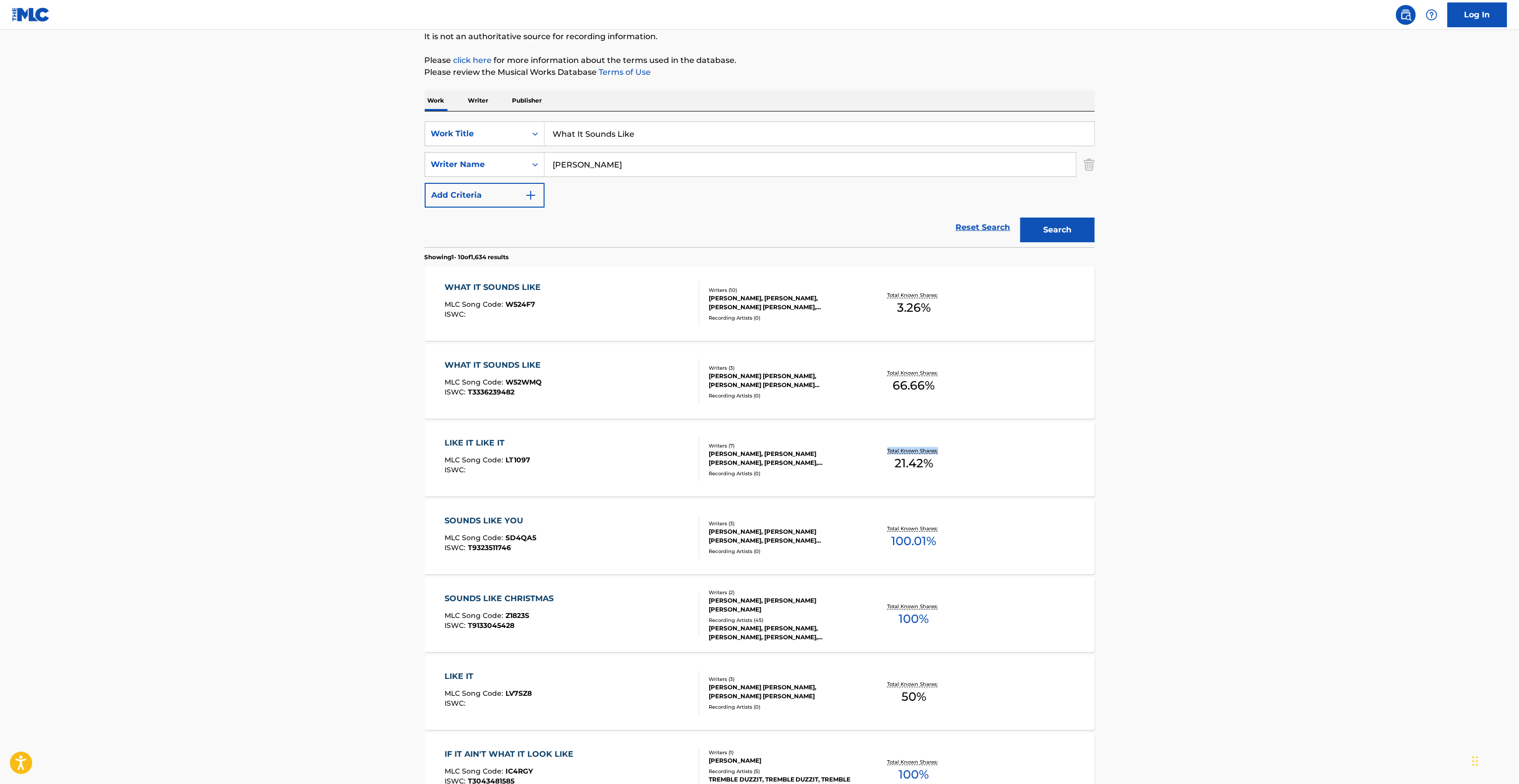
click at [1229, 458] on main "The MLC Public Work Search The accuracy and completeness of The MLC's data is d…" at bounding box center [759, 514] width 1519 height 1166
click at [1229, 461] on main "The MLC Public Work Search The accuracy and completeness of The MLC's data is d…" at bounding box center [759, 514] width 1519 height 1166
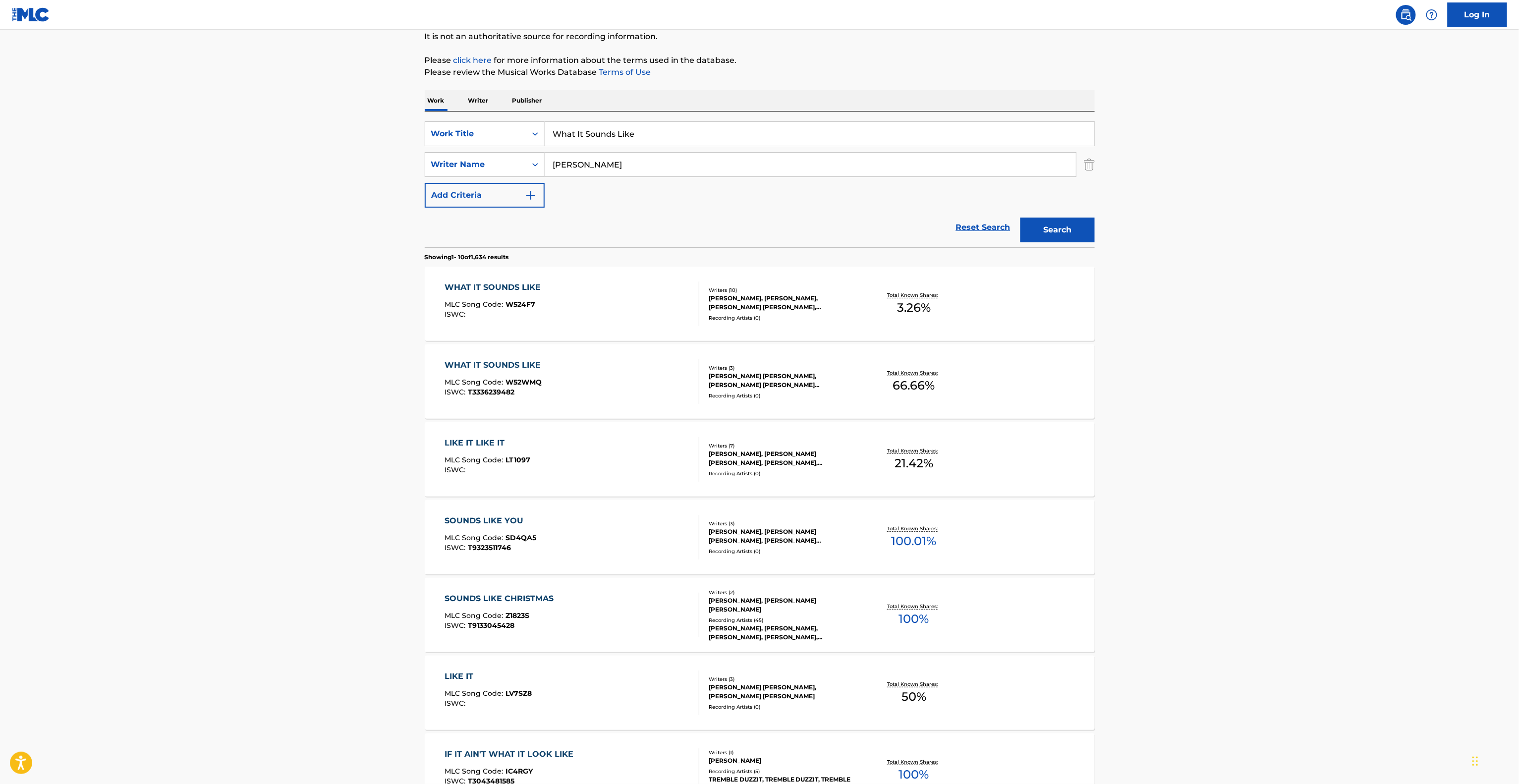
click at [1229, 461] on main "The MLC Public Work Search The accuracy and completeness of The MLC's data is d…" at bounding box center [759, 514] width 1519 height 1166
click at [1229, 463] on main "The MLC Public Work Search The accuracy and completeness of The MLC's data is d…" at bounding box center [759, 514] width 1519 height 1166
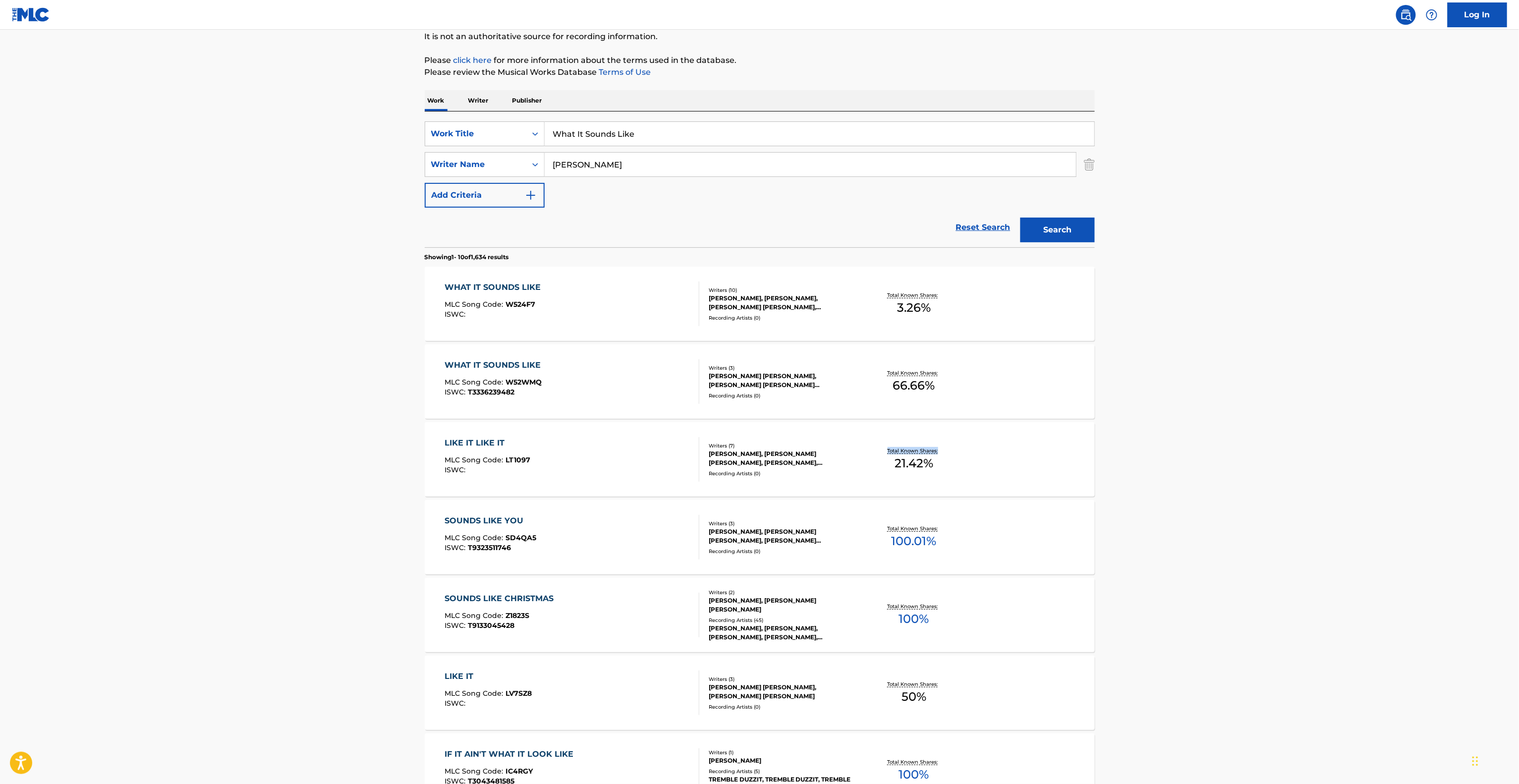
click at [1229, 463] on main "The MLC Public Work Search The accuracy and completeness of The MLC's data is d…" at bounding box center [759, 514] width 1519 height 1166
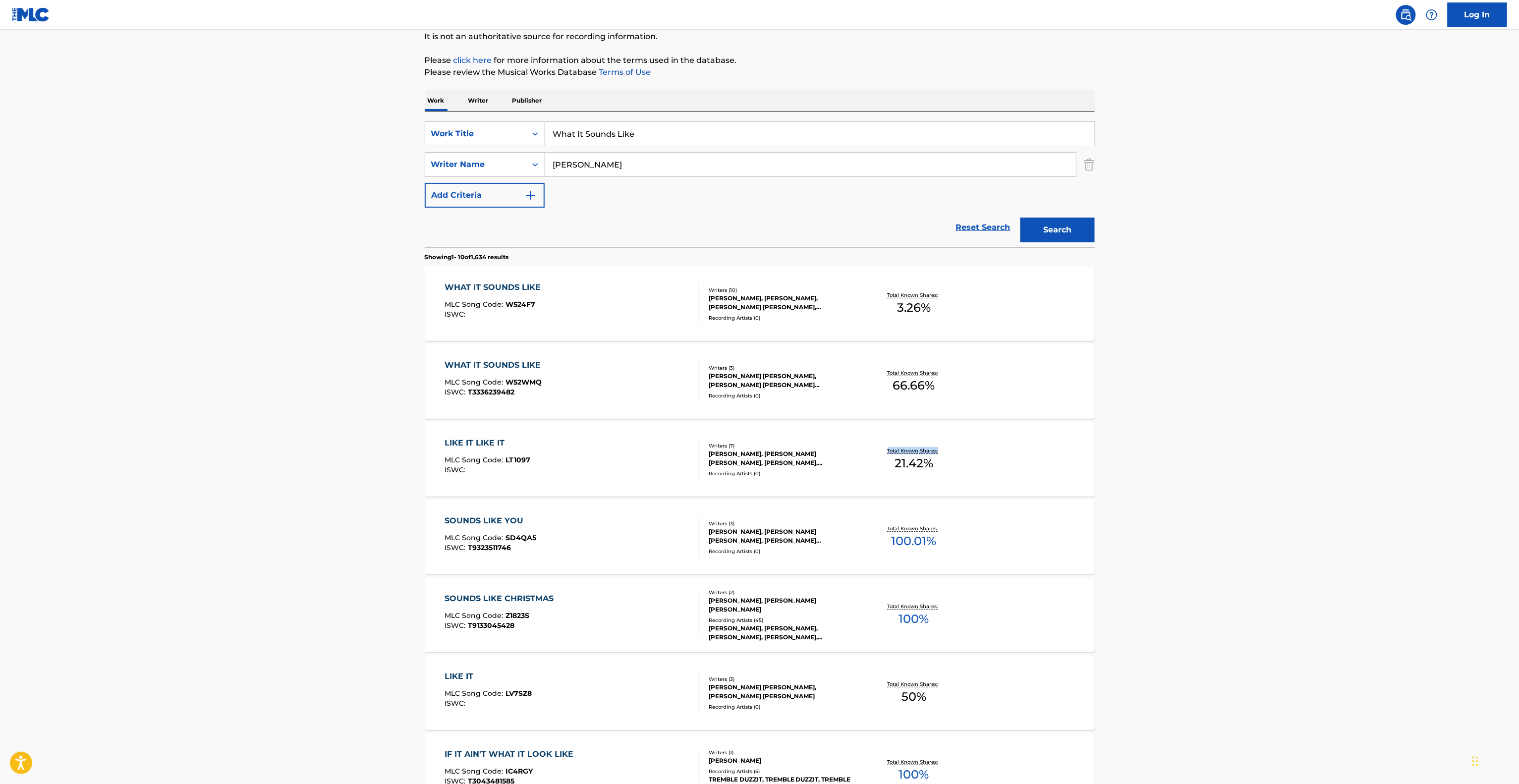
click at [1229, 463] on main "The MLC Public Work Search The accuracy and completeness of The MLC's data is d…" at bounding box center [759, 514] width 1519 height 1166
click at [1226, 470] on main "The MLC Public Work Search The accuracy and completeness of The MLC's data is d…" at bounding box center [759, 514] width 1519 height 1166
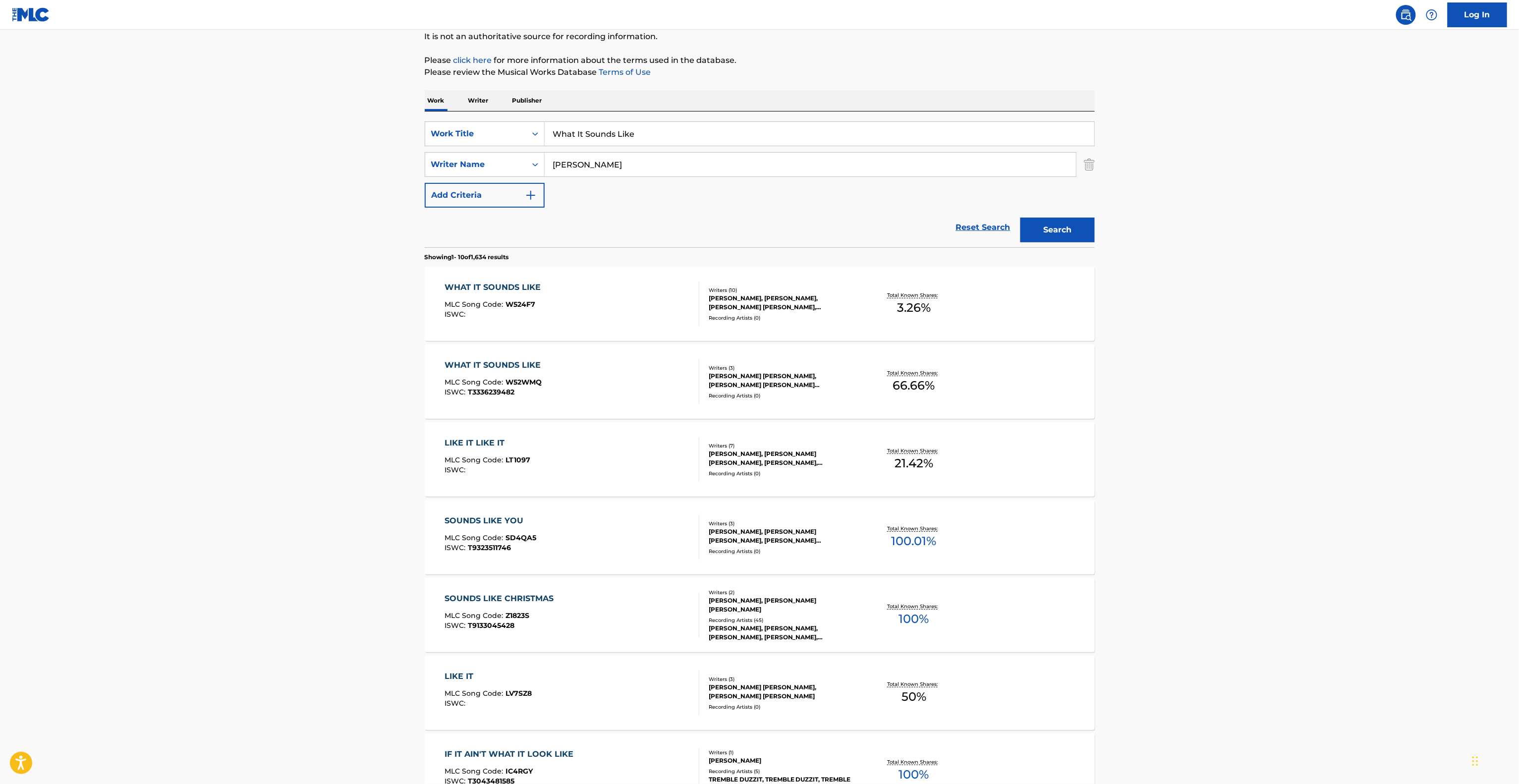
click at [1226, 470] on main "The MLC Public Work Search The accuracy and completeness of The MLC's data is d…" at bounding box center [759, 514] width 1519 height 1166
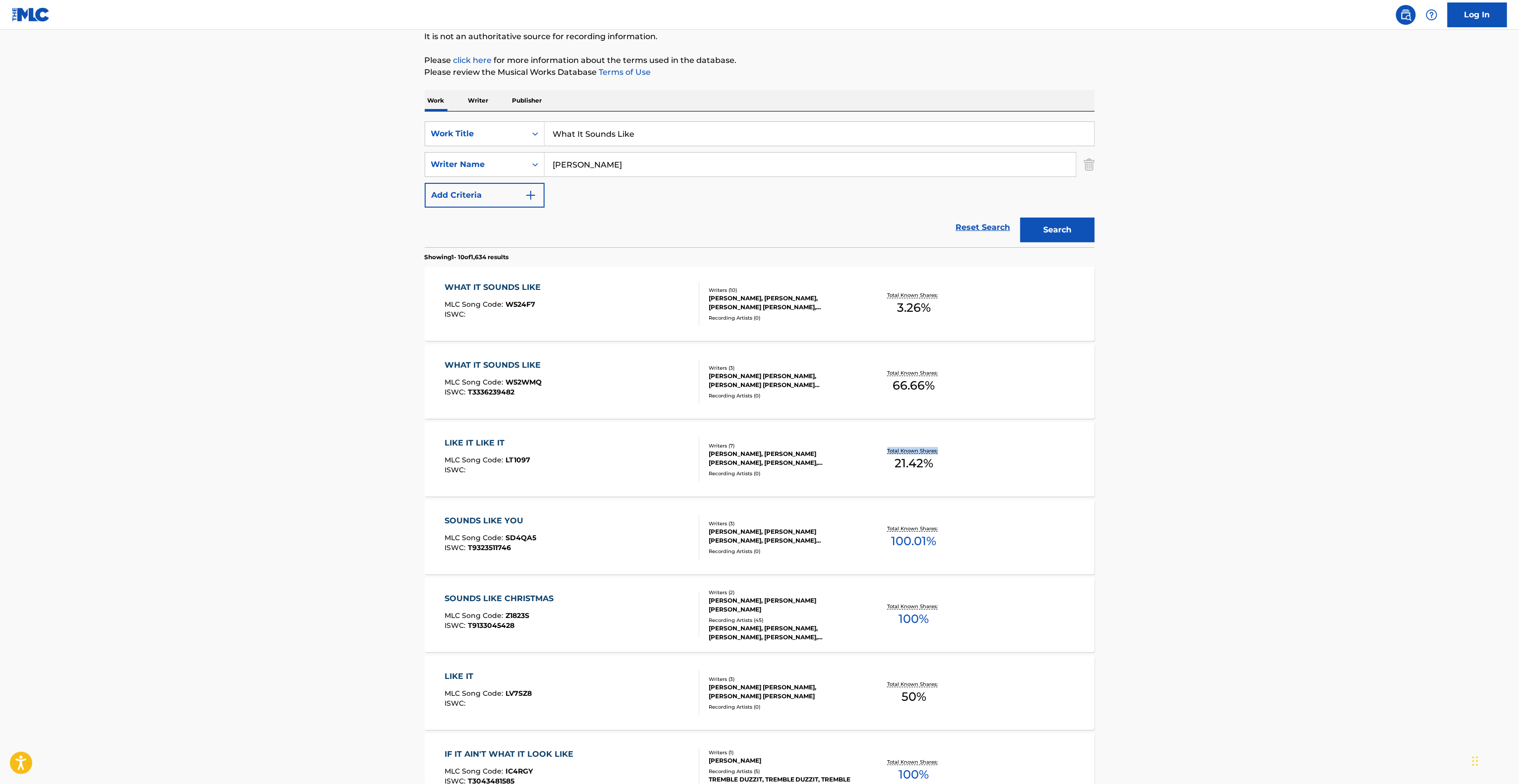
click at [1226, 470] on main "The MLC Public Work Search The accuracy and completeness of The MLC's data is d…" at bounding box center [759, 514] width 1519 height 1166
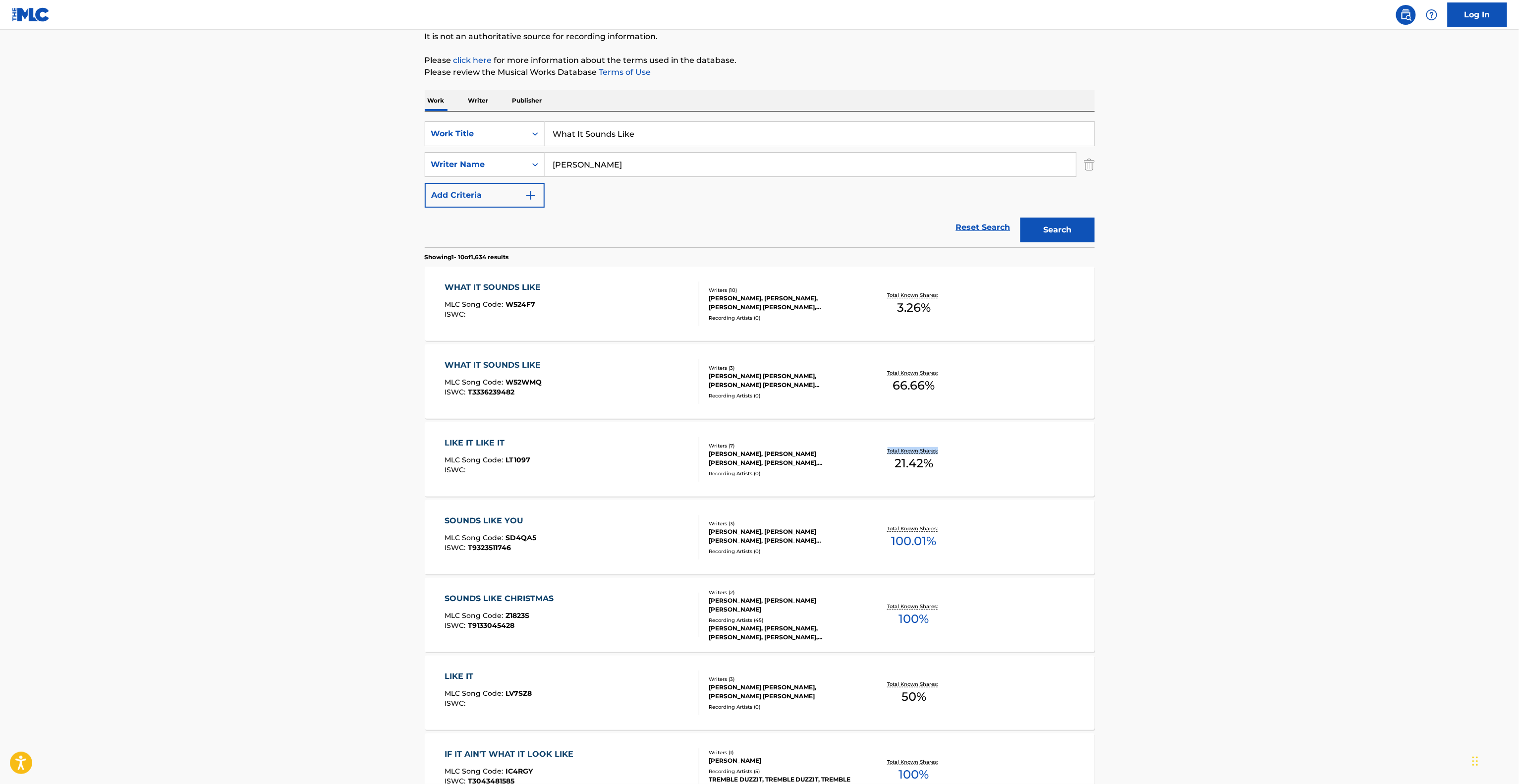
click at [1226, 470] on main "The MLC Public Work Search The accuracy and completeness of The MLC's data is d…" at bounding box center [759, 514] width 1519 height 1166
click at [1225, 471] on main "The MLC Public Work Search The accuracy and completeness of The MLC's data is d…" at bounding box center [759, 514] width 1519 height 1166
click at [1223, 481] on main "The MLC Public Work Search The accuracy and completeness of The MLC's data is d…" at bounding box center [759, 514] width 1519 height 1166
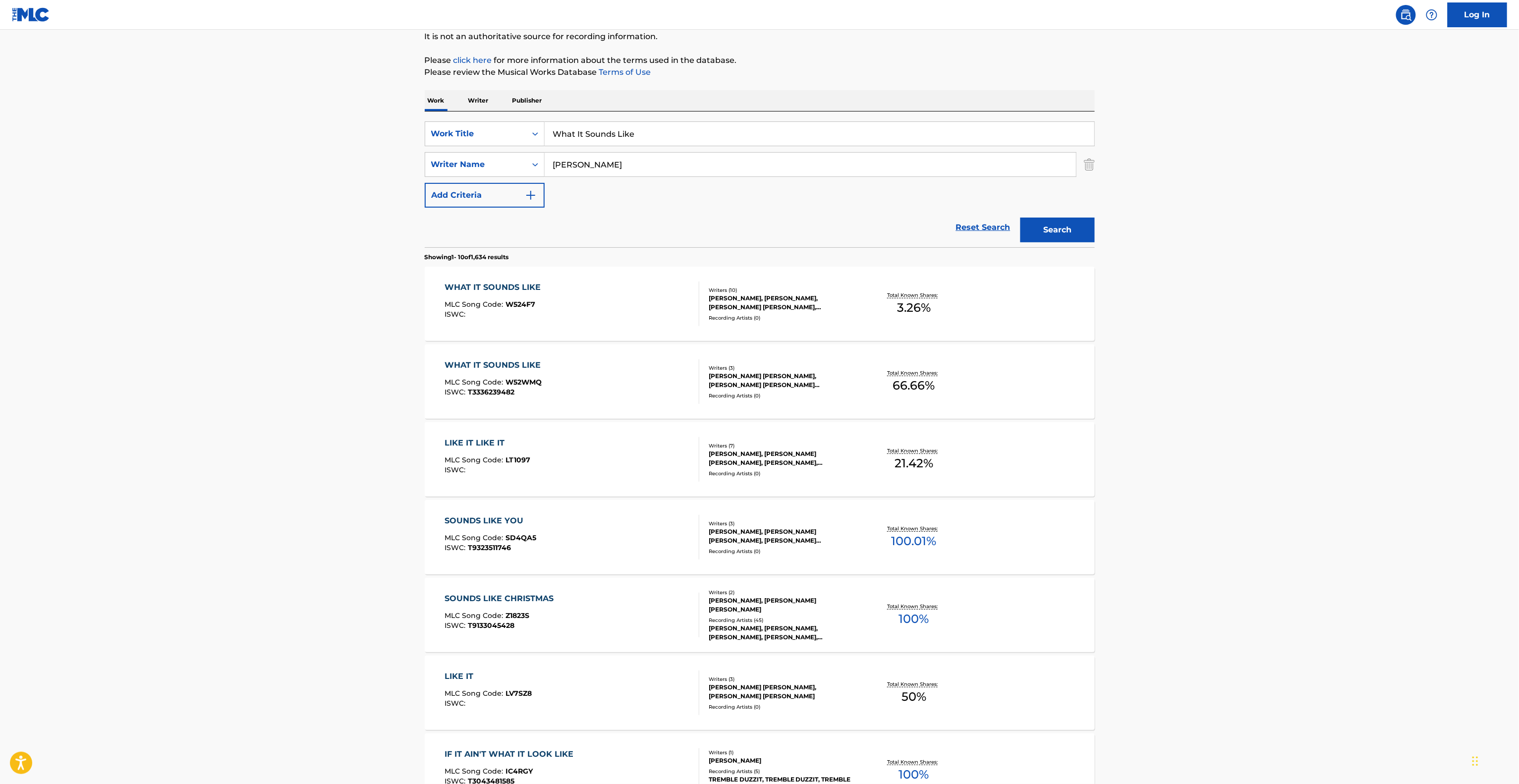
click at [1261, 485] on main "The MLC Public Work Search The accuracy and completeness of The MLC's data is d…" at bounding box center [759, 514] width 1519 height 1166
drag, startPoint x: 1261, startPoint y: 485, endPoint x: 1229, endPoint y: 491, distance: 32.6
click at [1255, 485] on main "The MLC Public Work Search The accuracy and completeness of The MLC's data is d…" at bounding box center [759, 514] width 1519 height 1166
click at [1219, 494] on main "The MLC Public Work Search The accuracy and completeness of The MLC's data is d…" at bounding box center [759, 514] width 1519 height 1166
drag, startPoint x: 1219, startPoint y: 494, endPoint x: 1211, endPoint y: 502, distance: 11.3
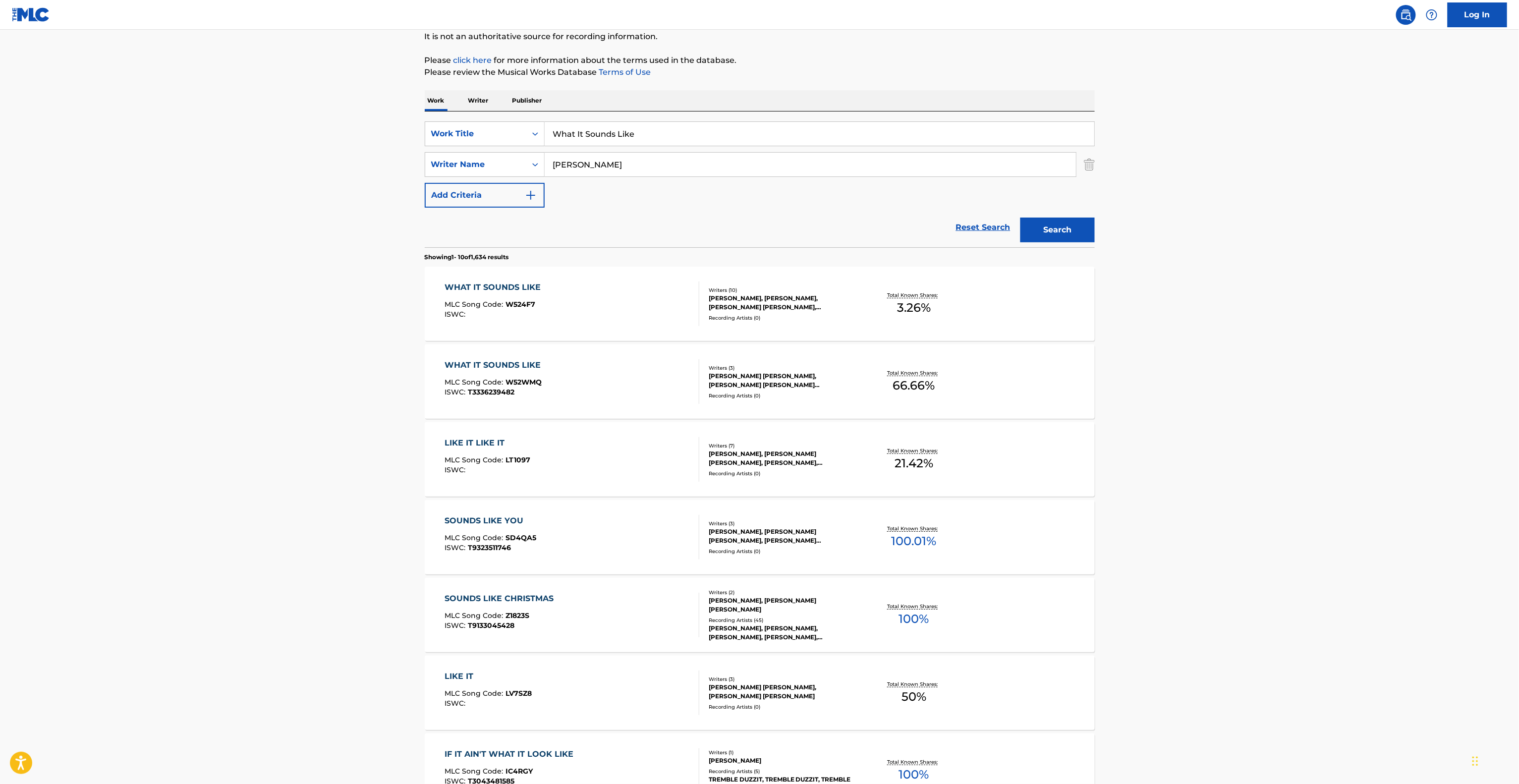
click at [1217, 496] on main "The MLC Public Work Search The accuracy and completeness of The MLC's data is d…" at bounding box center [759, 514] width 1519 height 1166
click at [1210, 503] on main "The MLC Public Work Search The accuracy and completeness of The MLC's data is d…" at bounding box center [759, 514] width 1519 height 1166
click at [1208, 503] on main "The MLC Public Work Search The accuracy and completeness of The MLC's data is d…" at bounding box center [759, 514] width 1519 height 1166
drag, startPoint x: 1211, startPoint y: 503, endPoint x: 1143, endPoint y: 507, distance: 68.1
click at [1207, 504] on main "The MLC Public Work Search The accuracy and completeness of The MLC's data is d…" at bounding box center [759, 514] width 1519 height 1166
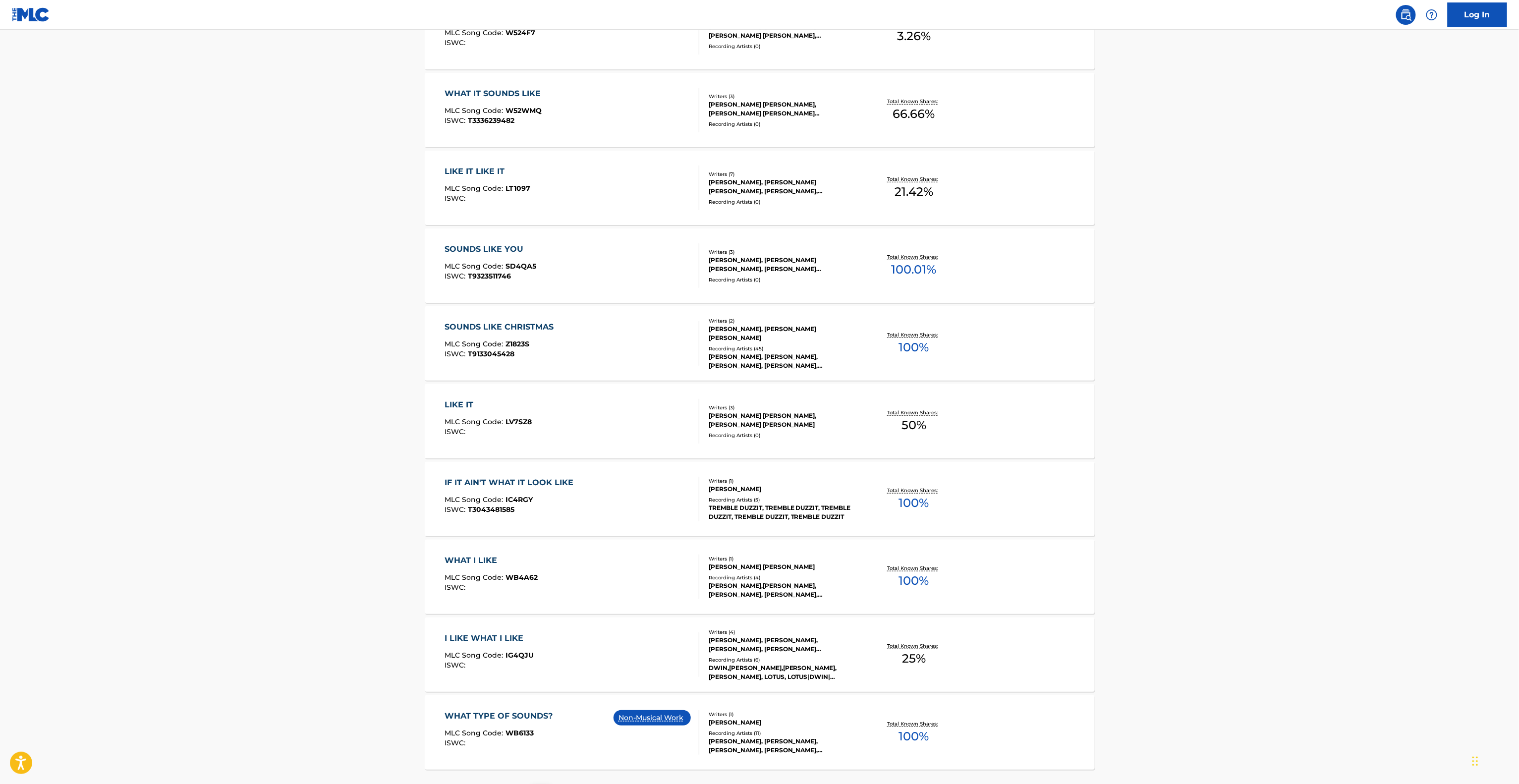
scroll to position [460, 0]
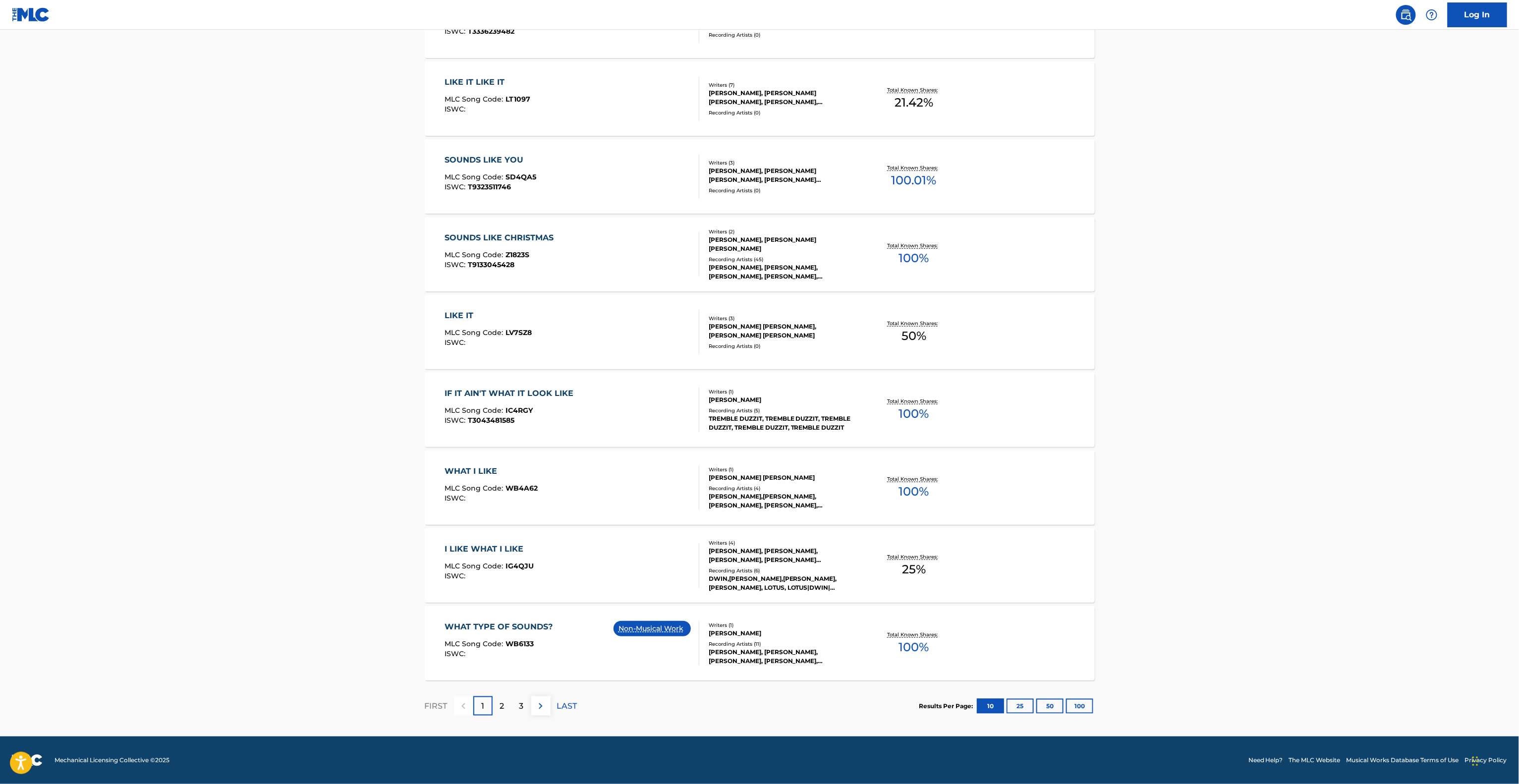
click at [1199, 534] on main "The MLC Public Work Search The accuracy and completeness of The MLC's data is d…" at bounding box center [759, 152] width 1519 height 1166
click at [994, 317] on div "LIKE IT MLC Song Code : LV7SZ8 ISWC : Writers ( 3 ) [PERSON_NAME] [PERSON_NAME]…" at bounding box center [759, 332] width 670 height 74
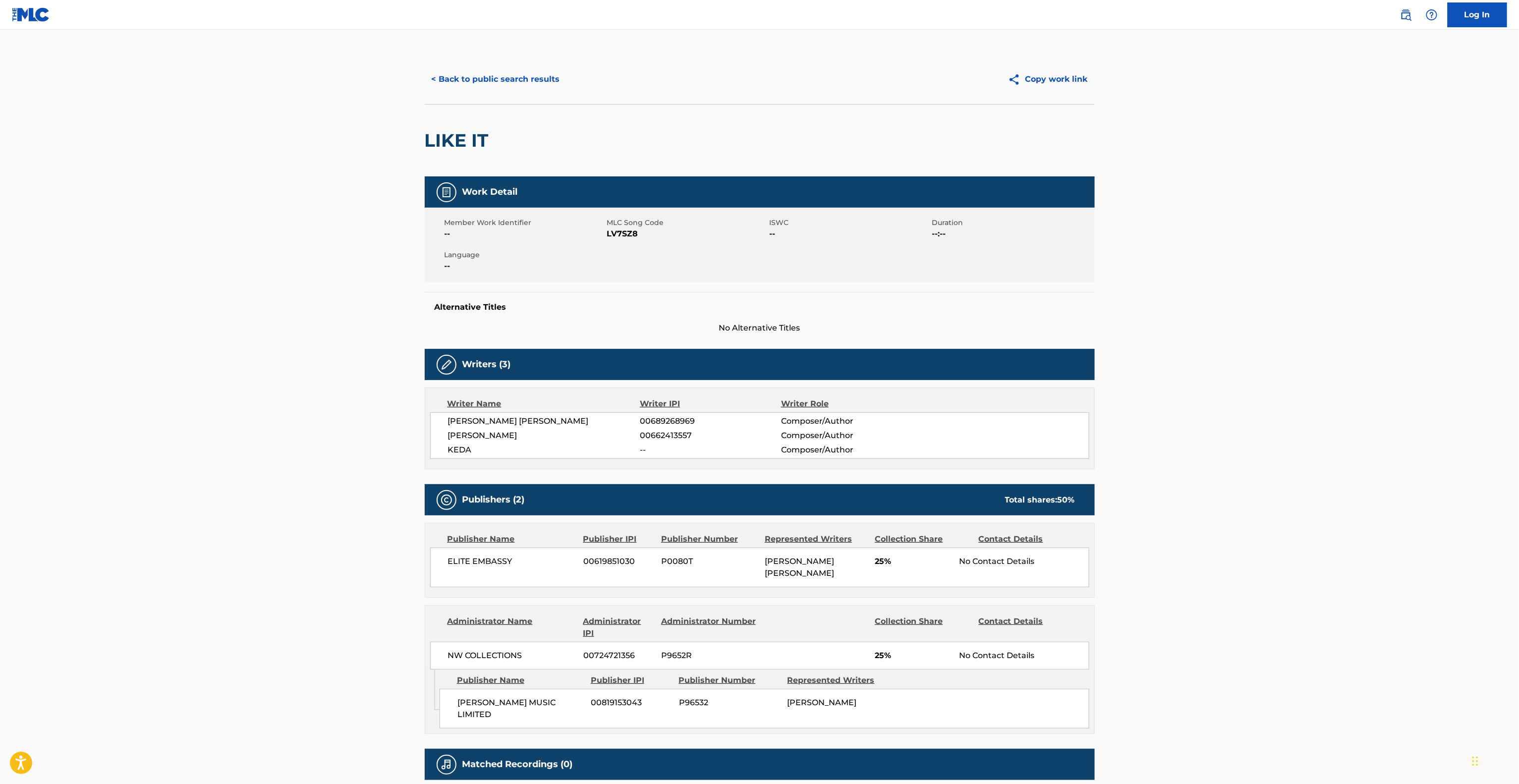
click at [994, 317] on div "Alternative Titles No Alternative Titles" at bounding box center [759, 313] width 670 height 42
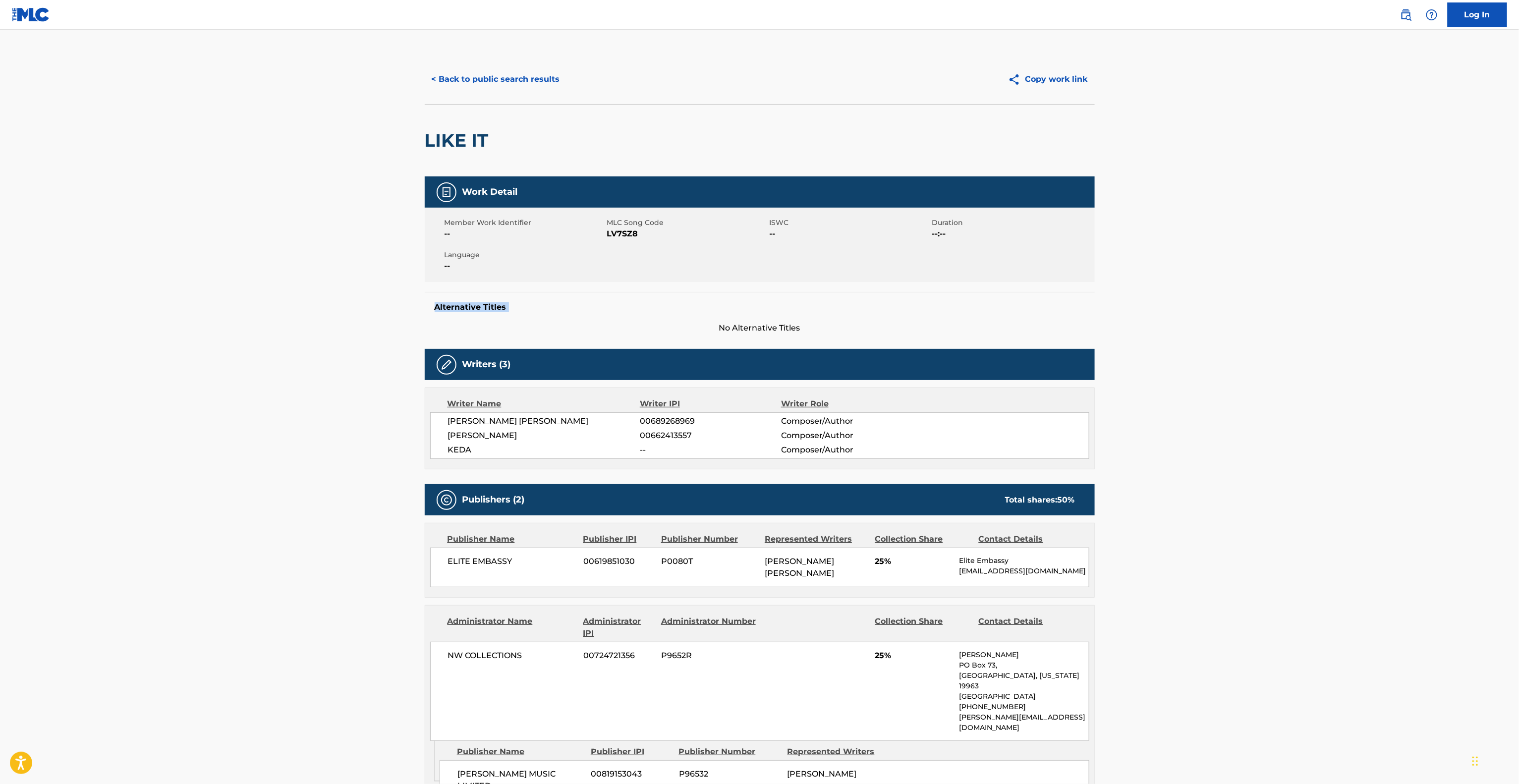
click at [532, 68] on button "< Back to public search results" at bounding box center [495, 79] width 142 height 25
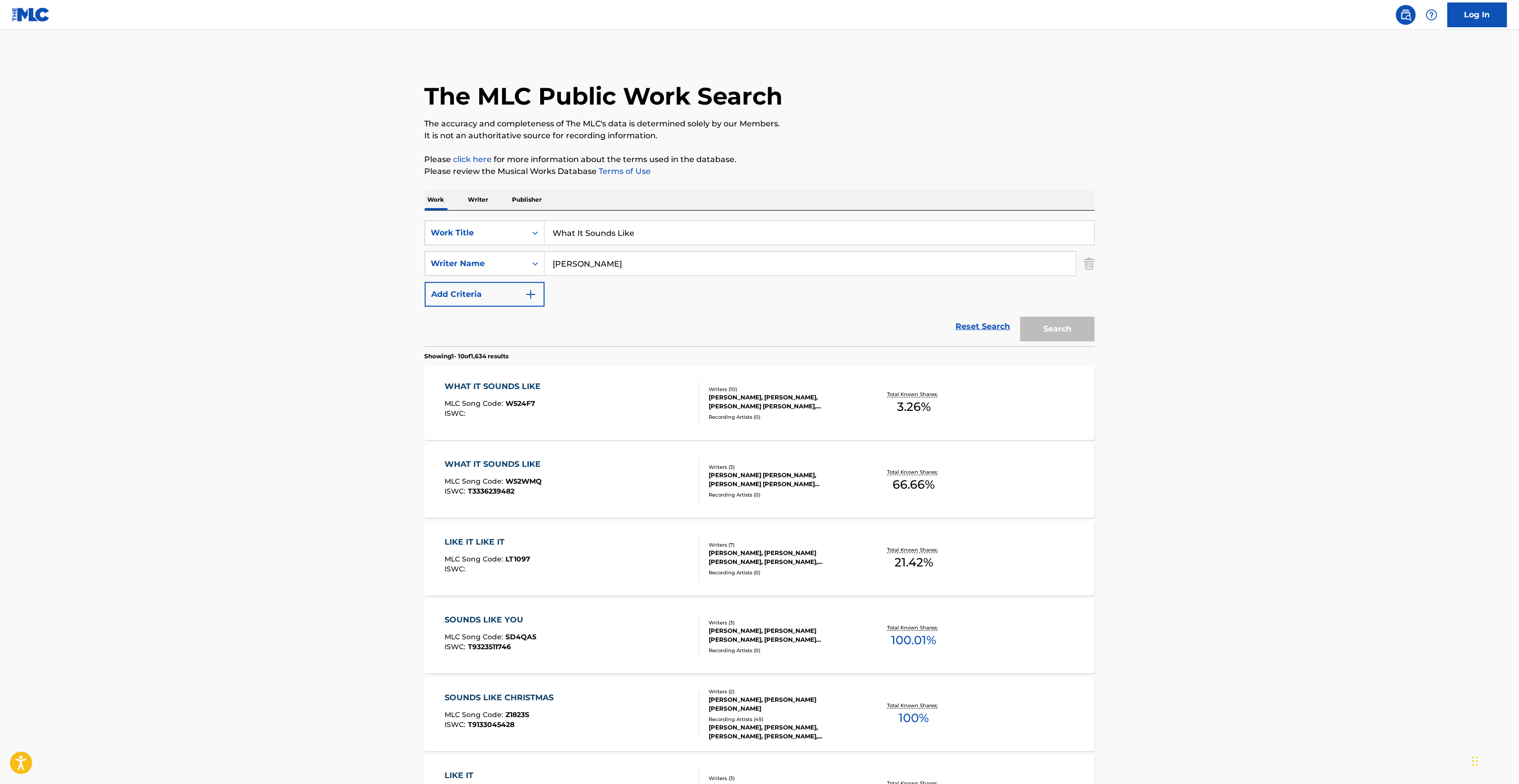
scroll to position [460, 0]
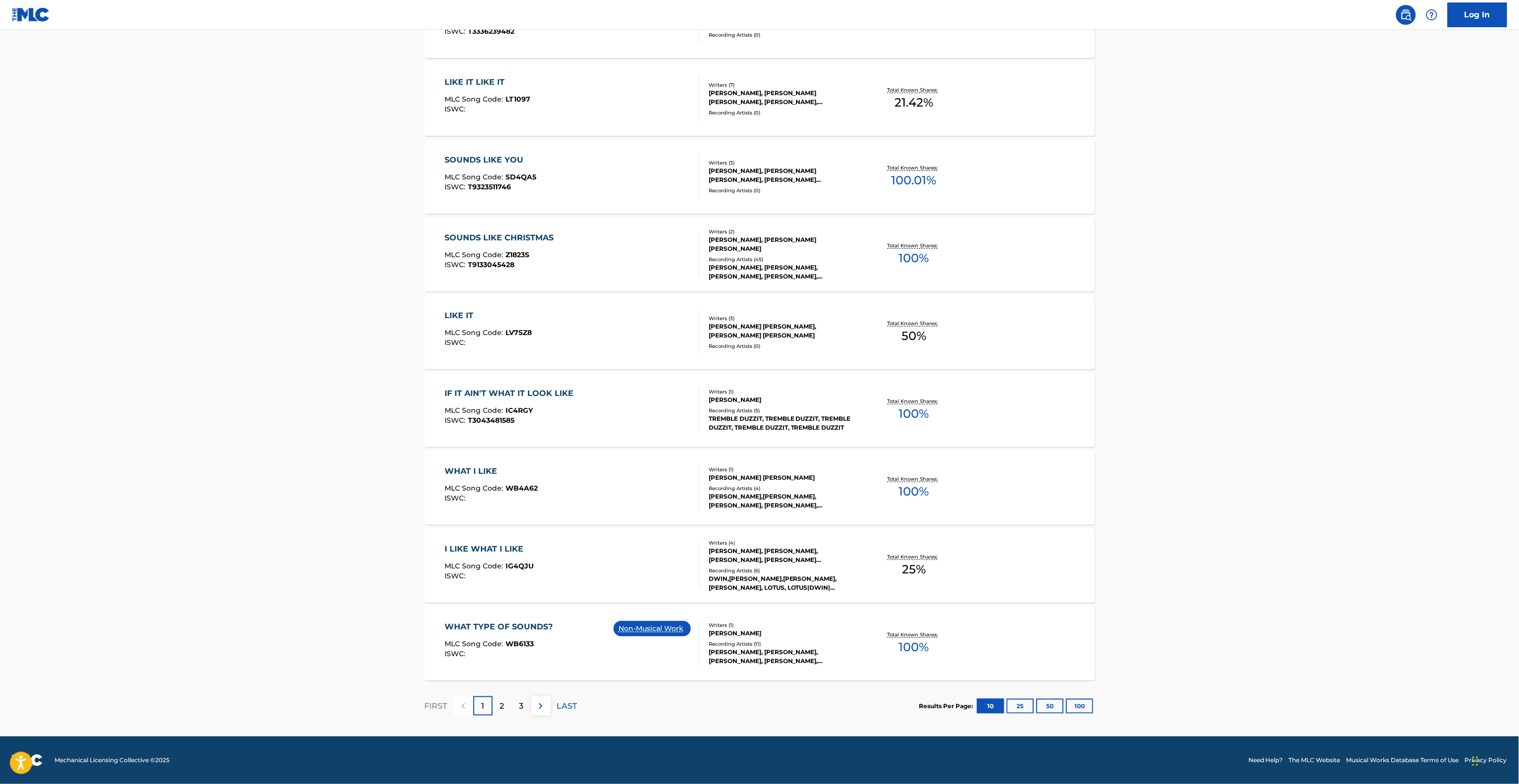
click at [1240, 286] on main "The MLC Public Work Search The accuracy and completeness of The MLC's data is d…" at bounding box center [759, 152] width 1519 height 1166
